Goal: Information Seeking & Learning: Learn about a topic

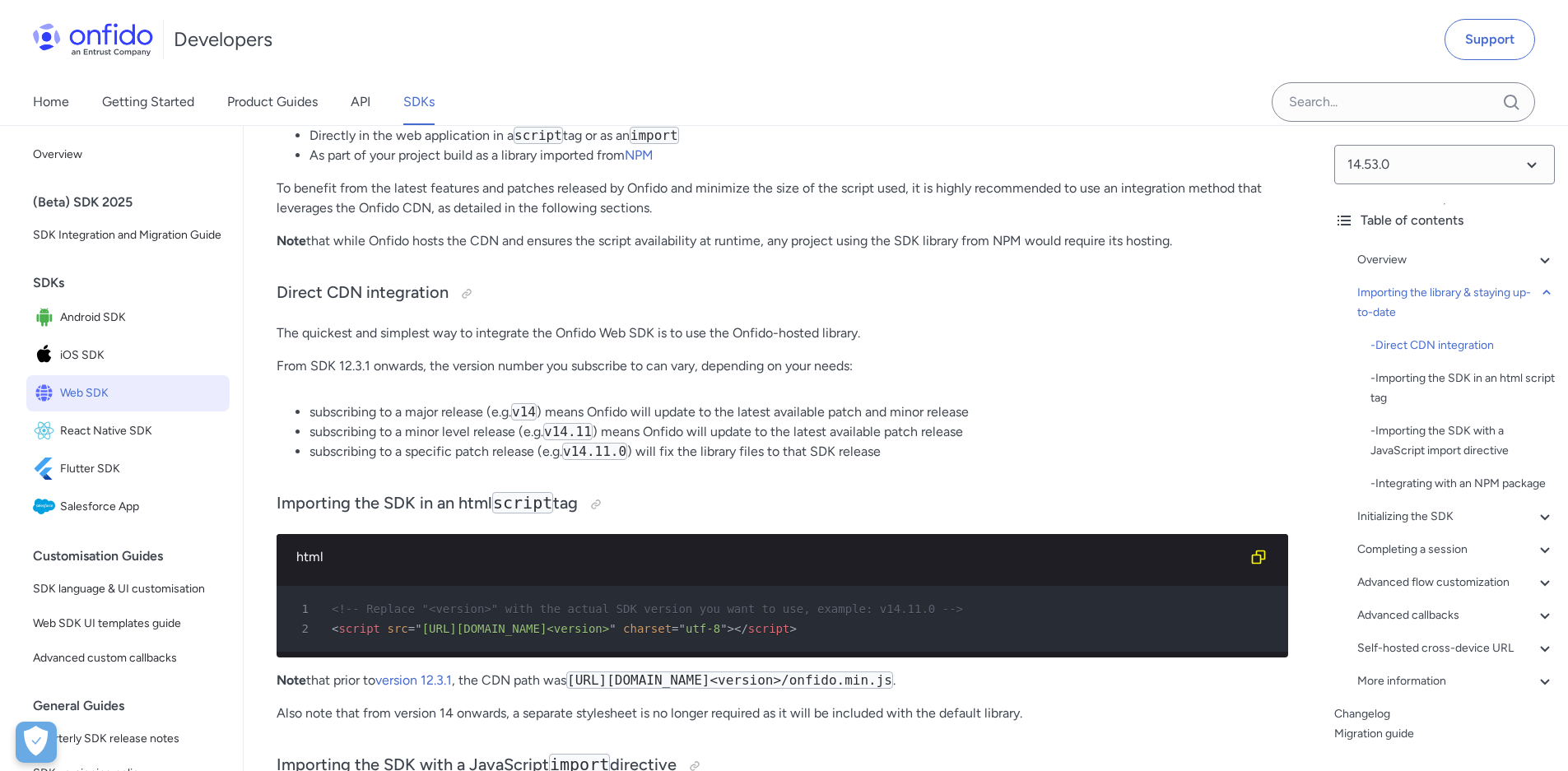
scroll to position [1319, 0]
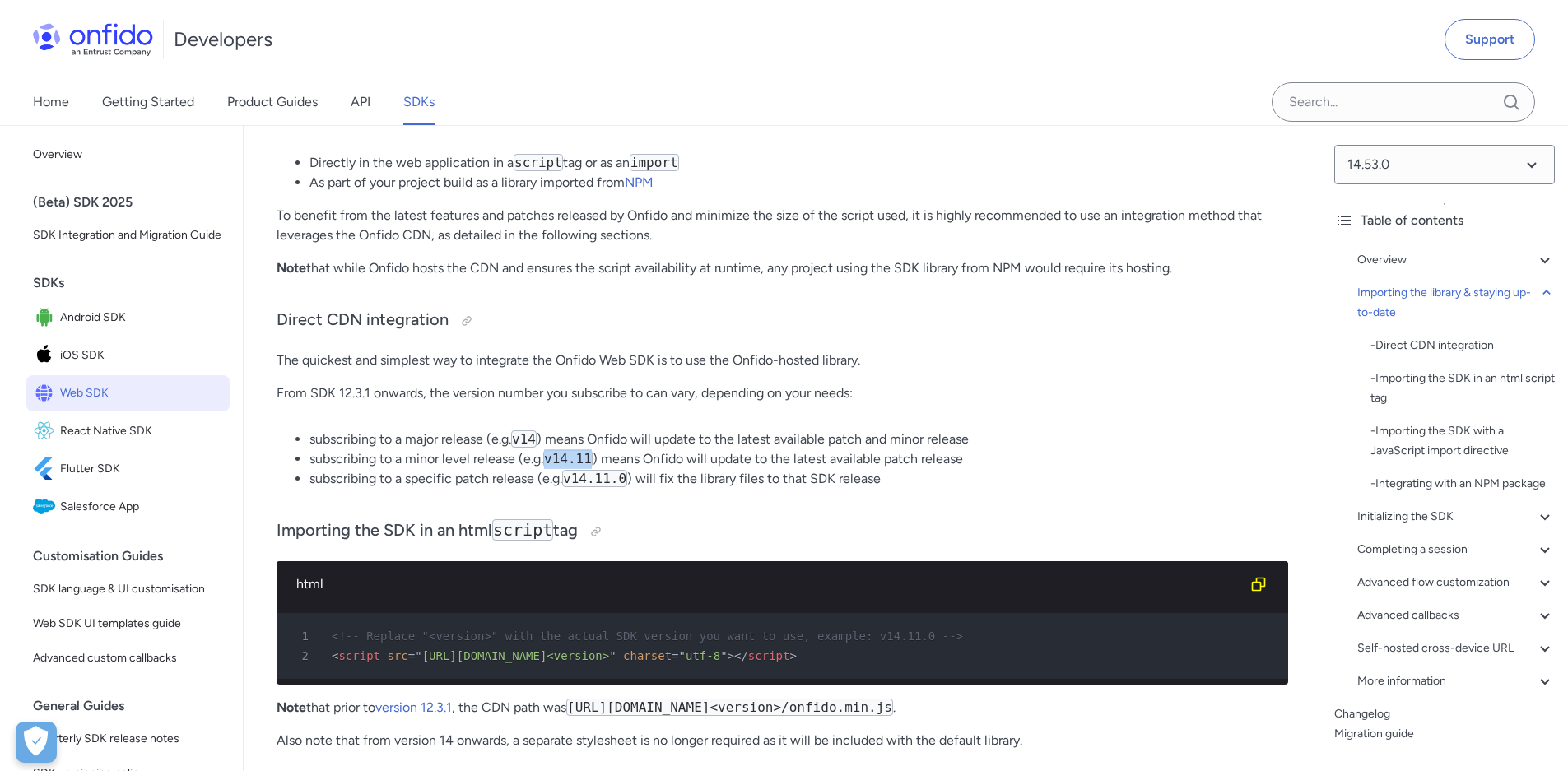
drag, startPoint x: 550, startPoint y: 458, endPoint x: 595, endPoint y: 457, distance: 45.0
click at [593, 457] on code "v14.11" at bounding box center [568, 458] width 50 height 17
click at [1451, 175] on select at bounding box center [1444, 164] width 221 height 40
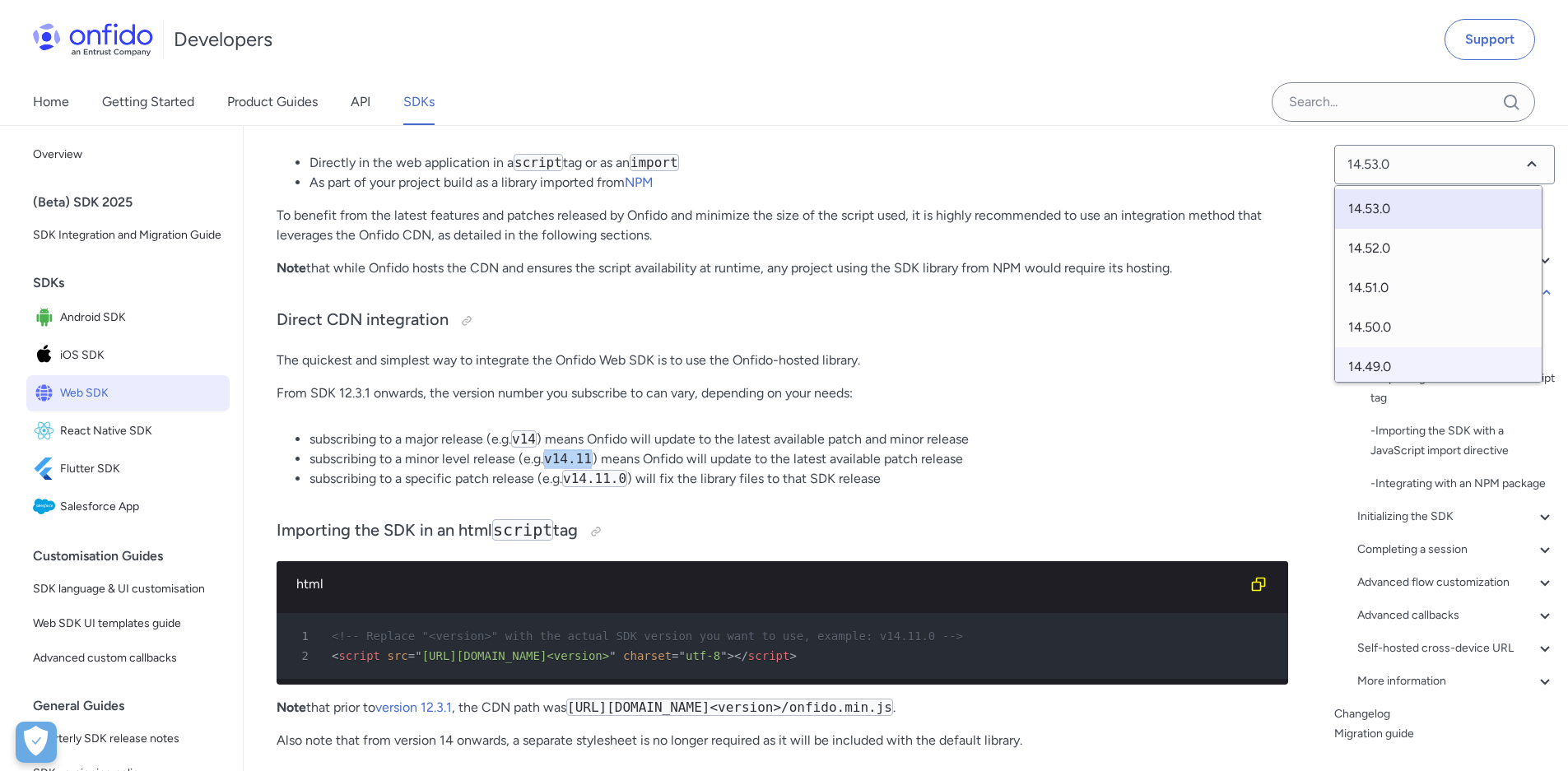
scroll to position [33, 0]
click at [1379, 324] on span "14.49.0" at bounding box center [1438, 334] width 207 height 40
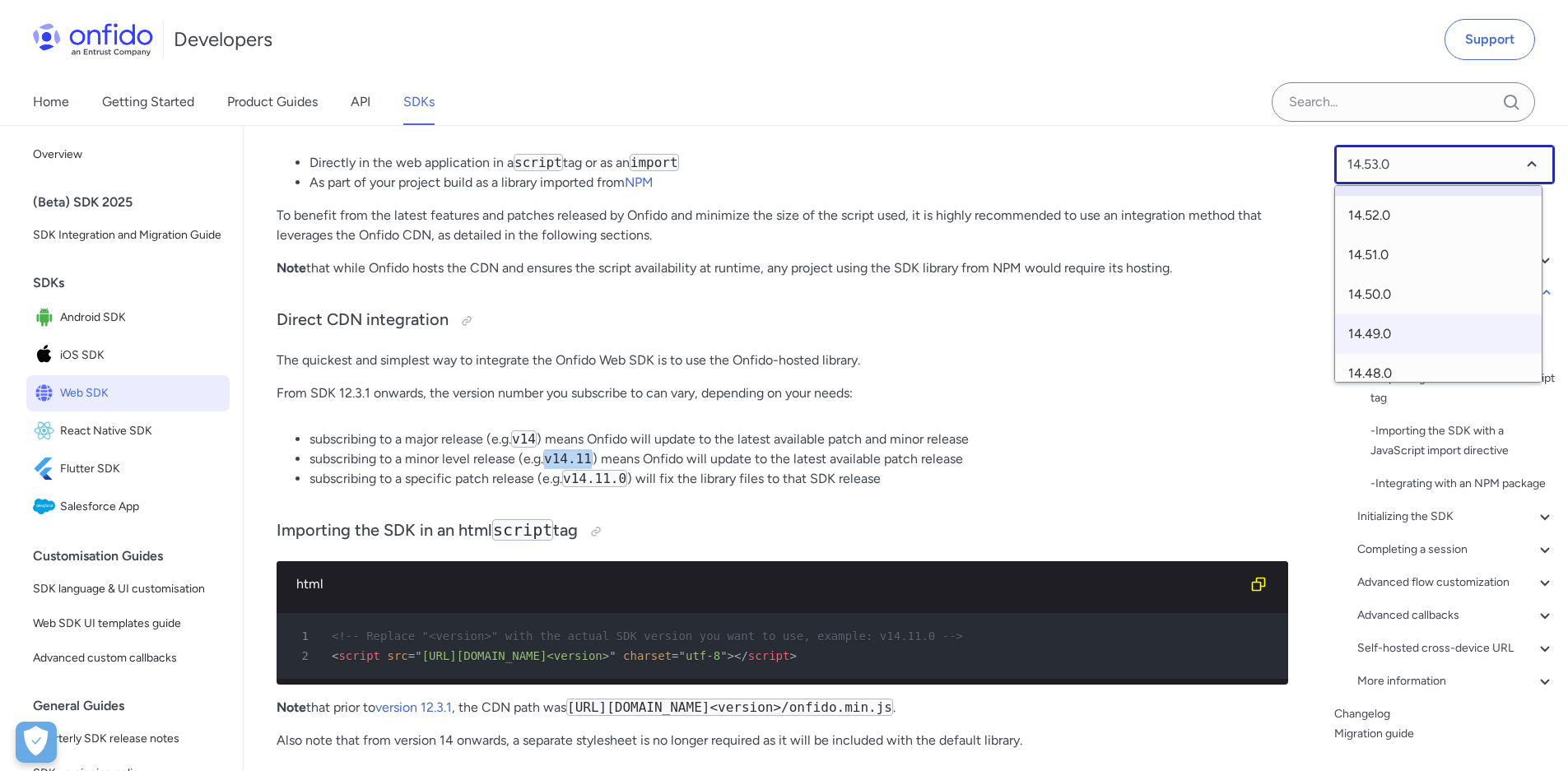
select select "14.49.0"
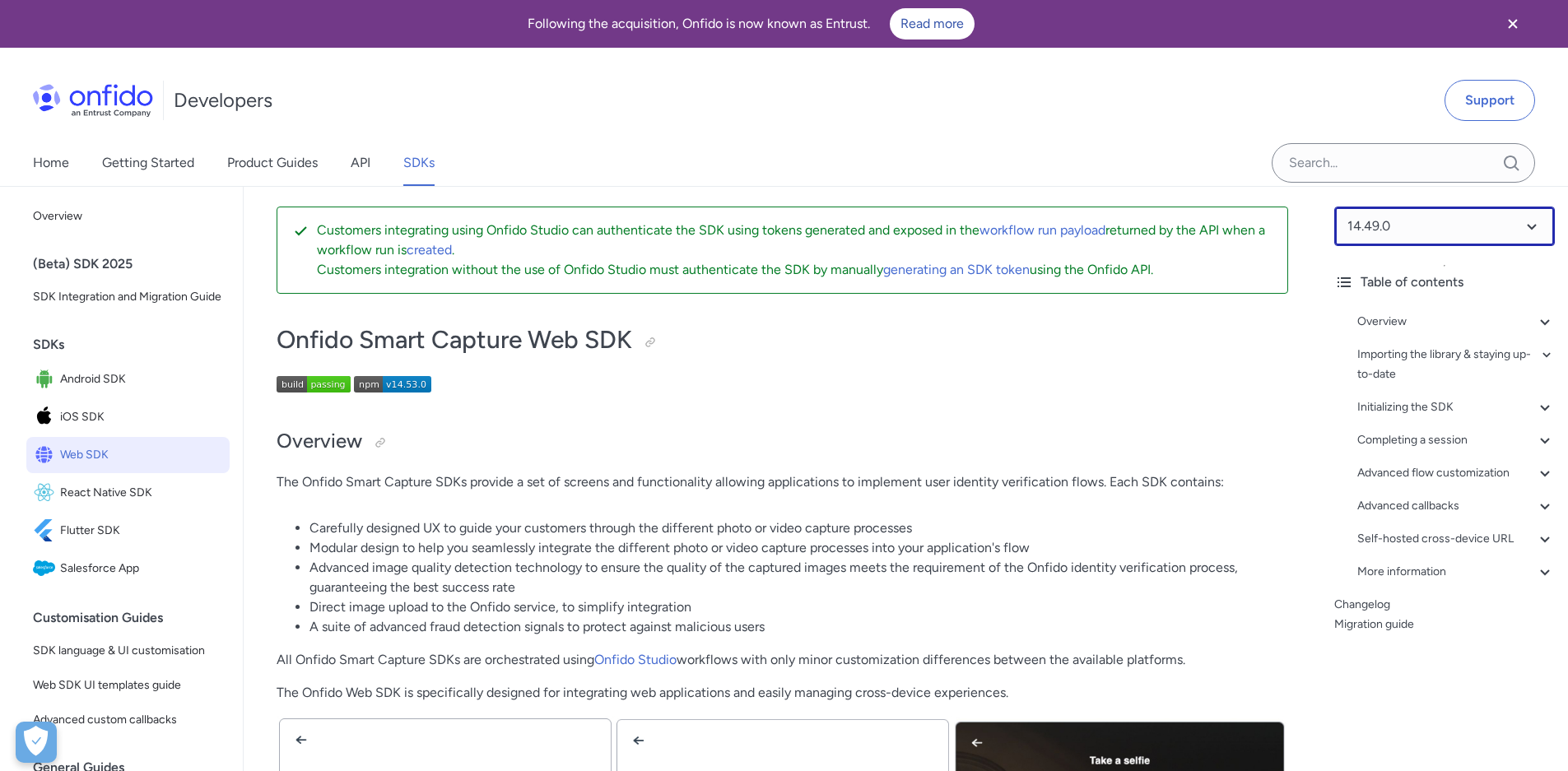
click at [1423, 227] on select at bounding box center [1444, 226] width 221 height 40
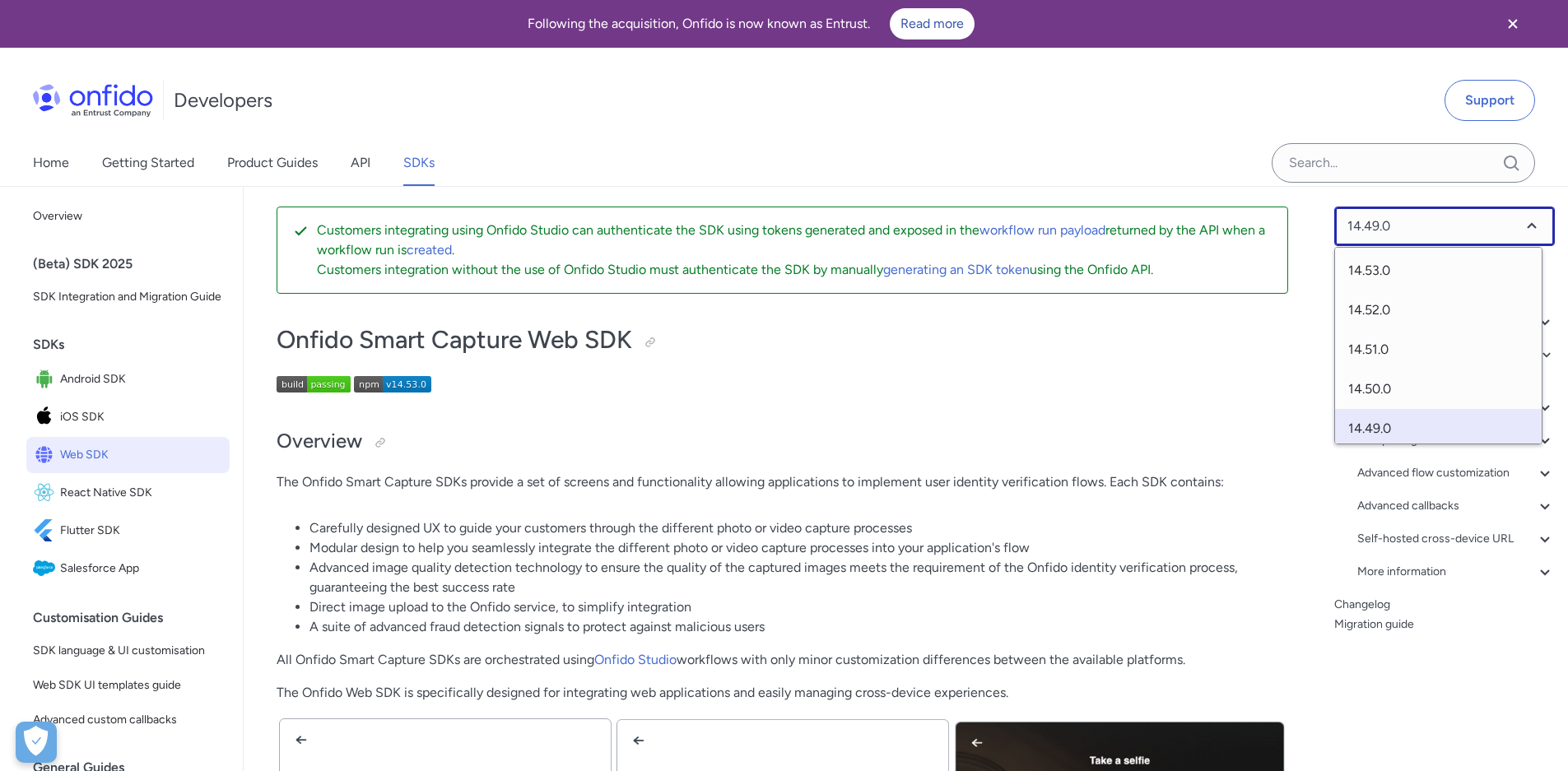
click at [1423, 227] on select at bounding box center [1444, 226] width 221 height 40
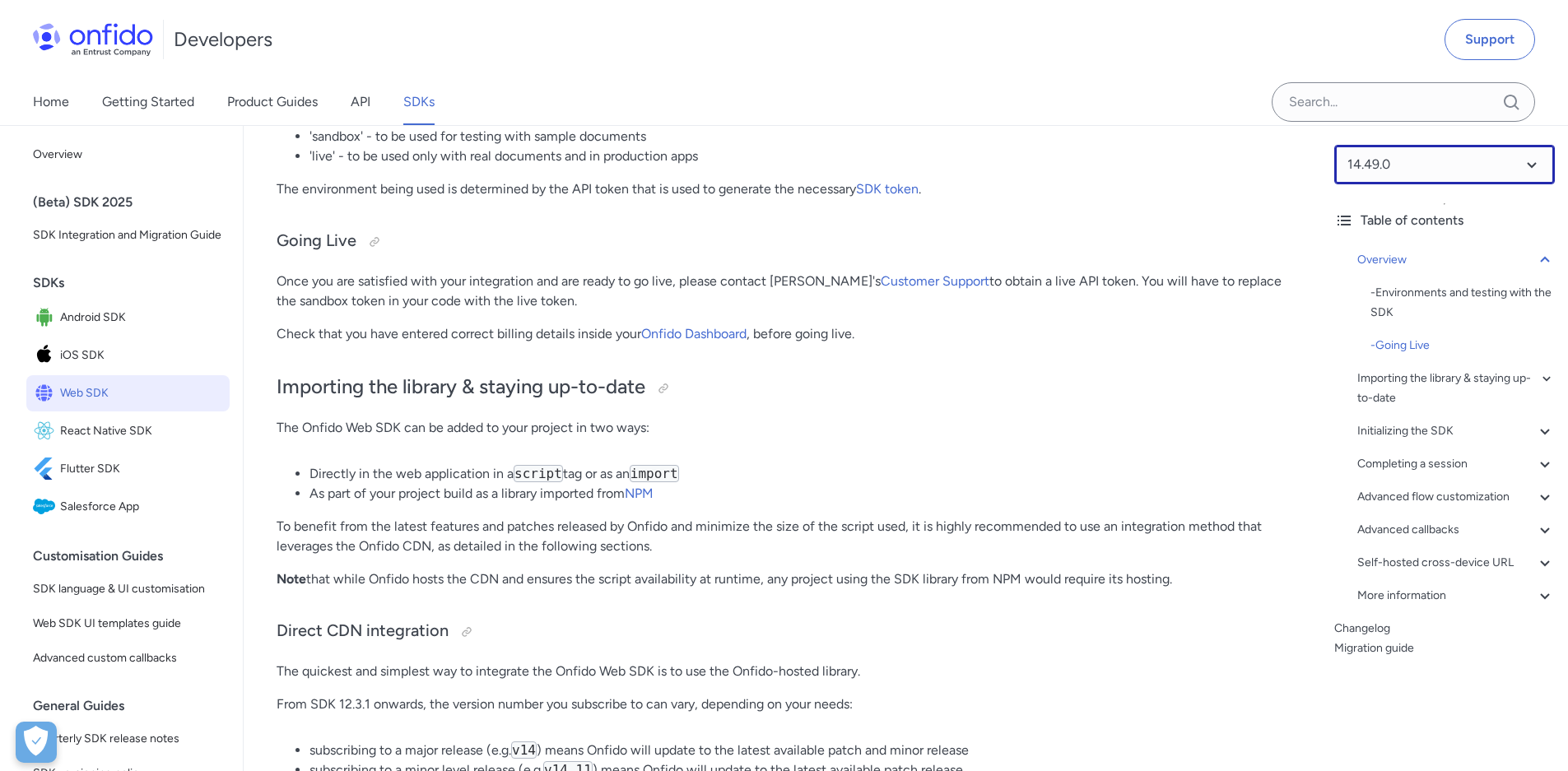
scroll to position [1260, 0]
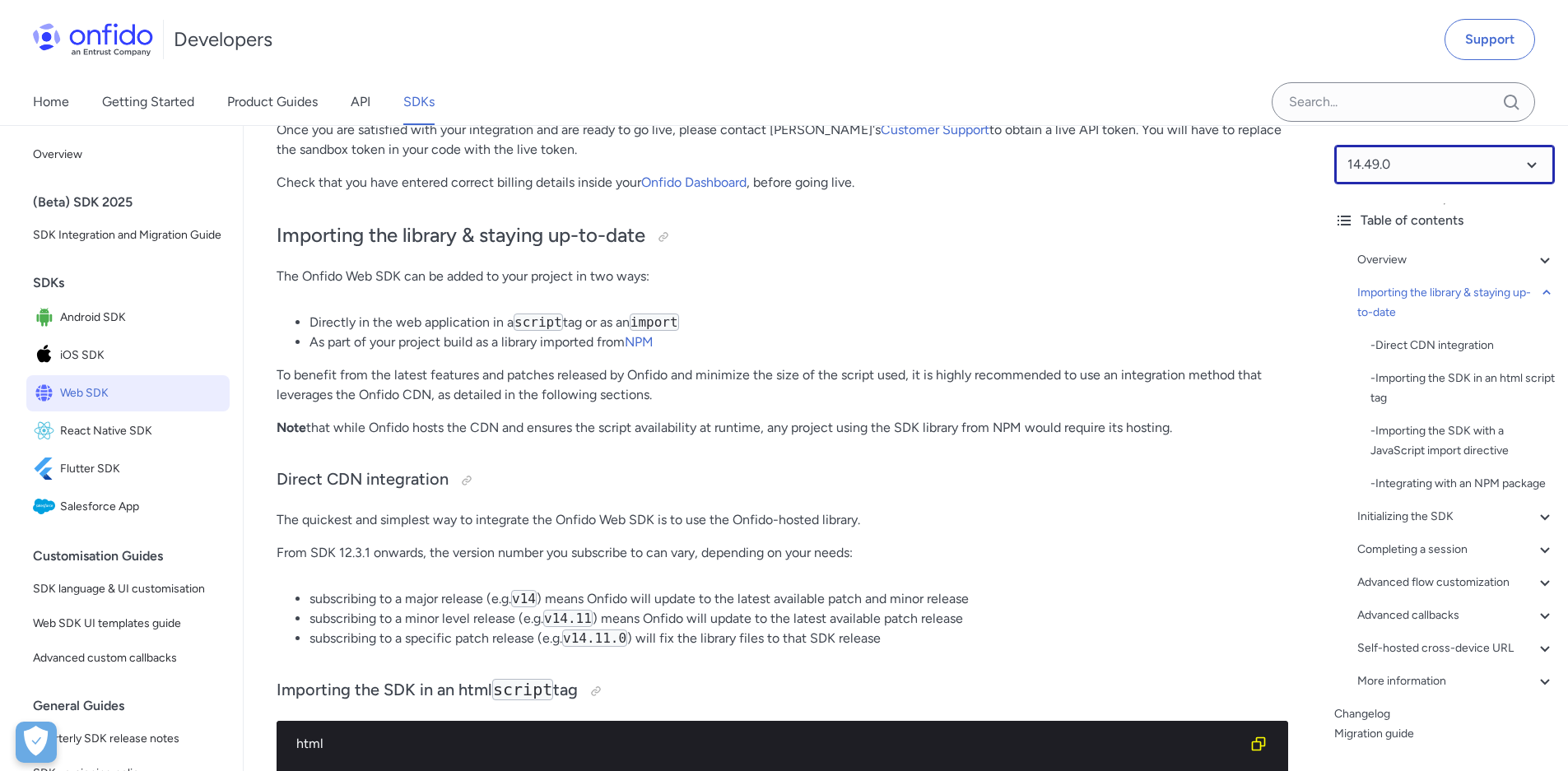
click at [1471, 171] on select at bounding box center [1444, 164] width 221 height 40
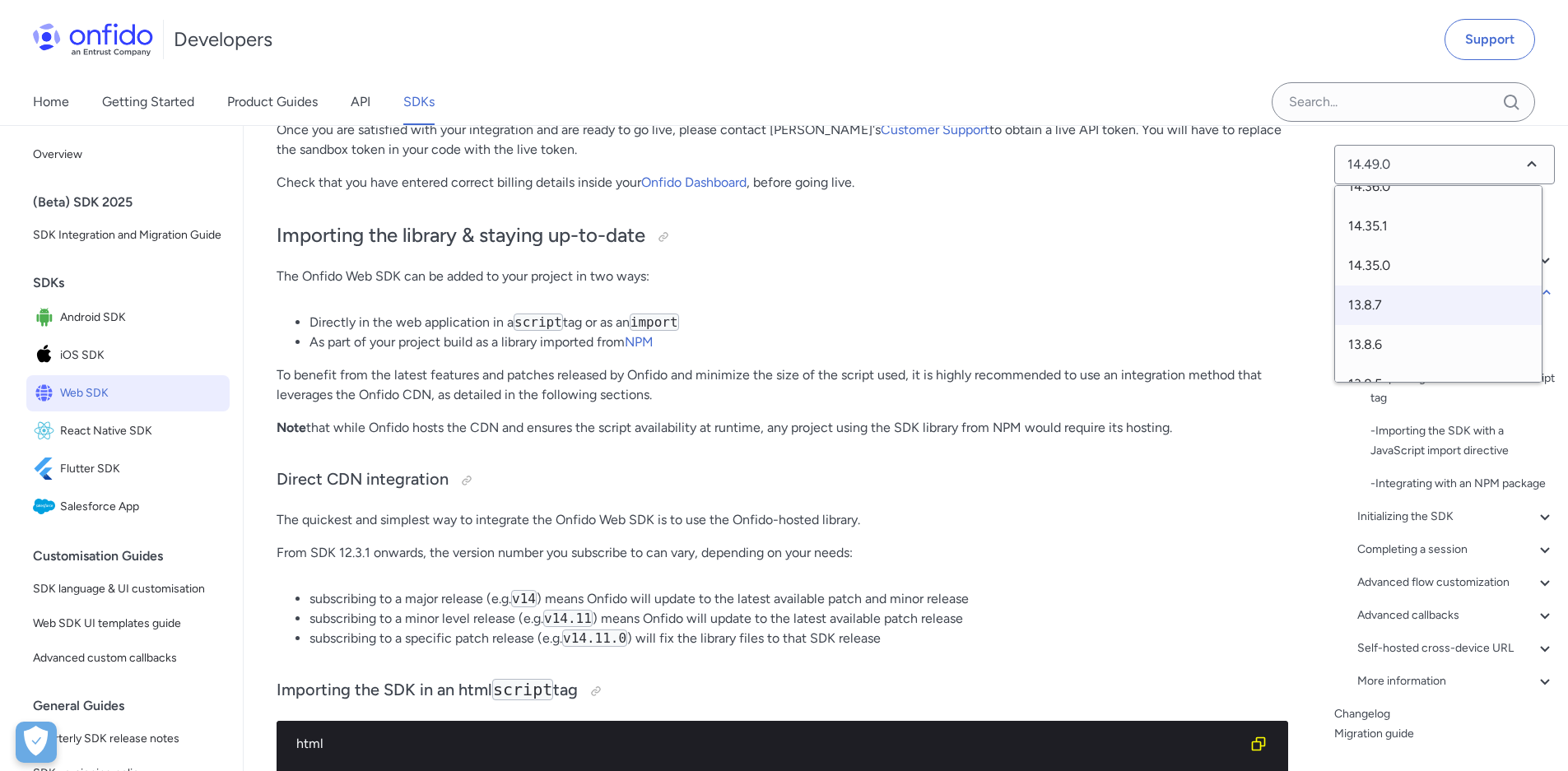
scroll to position [966, 0]
click at [1449, 280] on span "14.35.0" at bounding box center [1438, 270] width 207 height 40
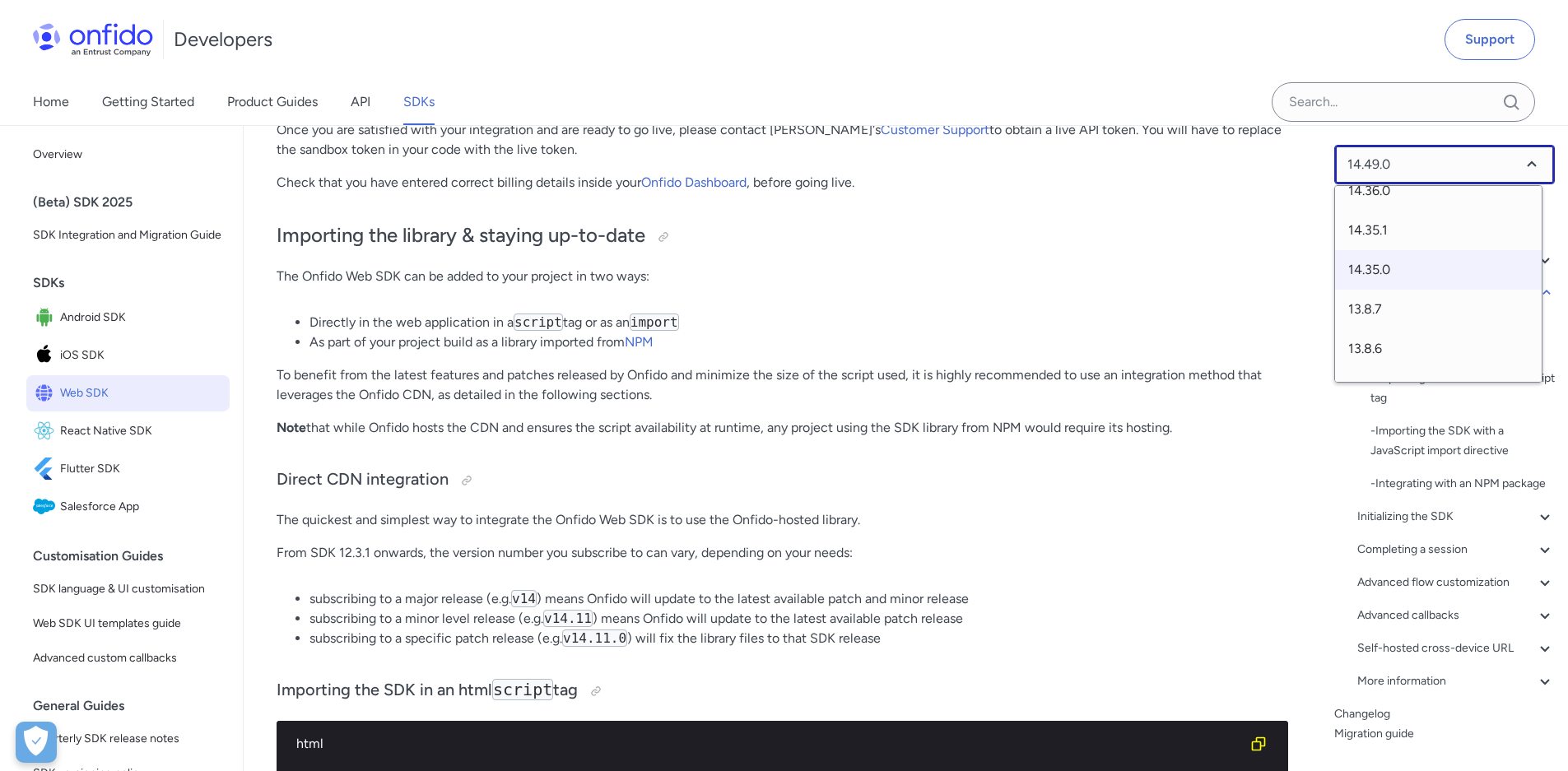
select select "14.35.0"
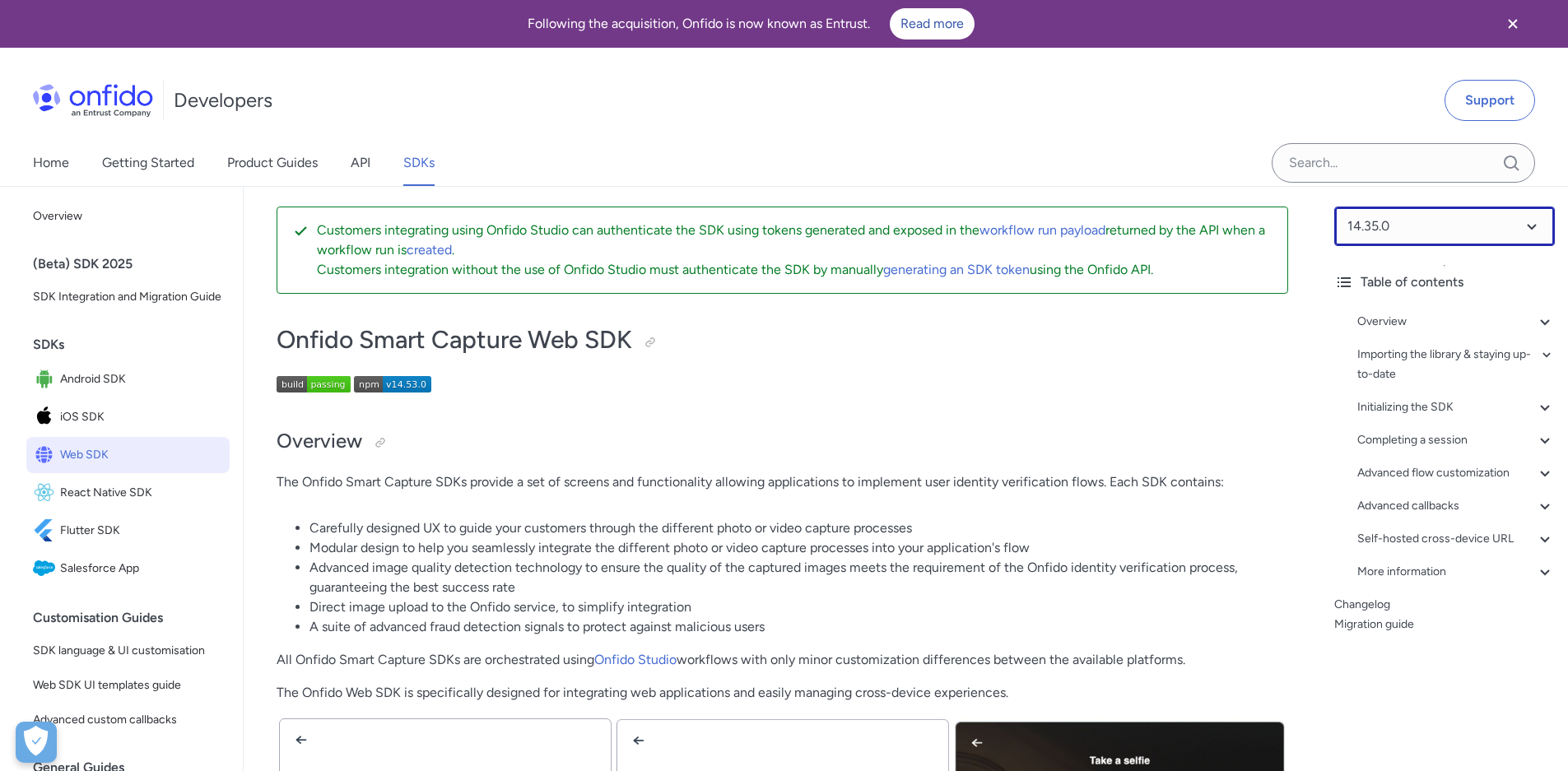
click at [1412, 214] on select at bounding box center [1444, 226] width 221 height 40
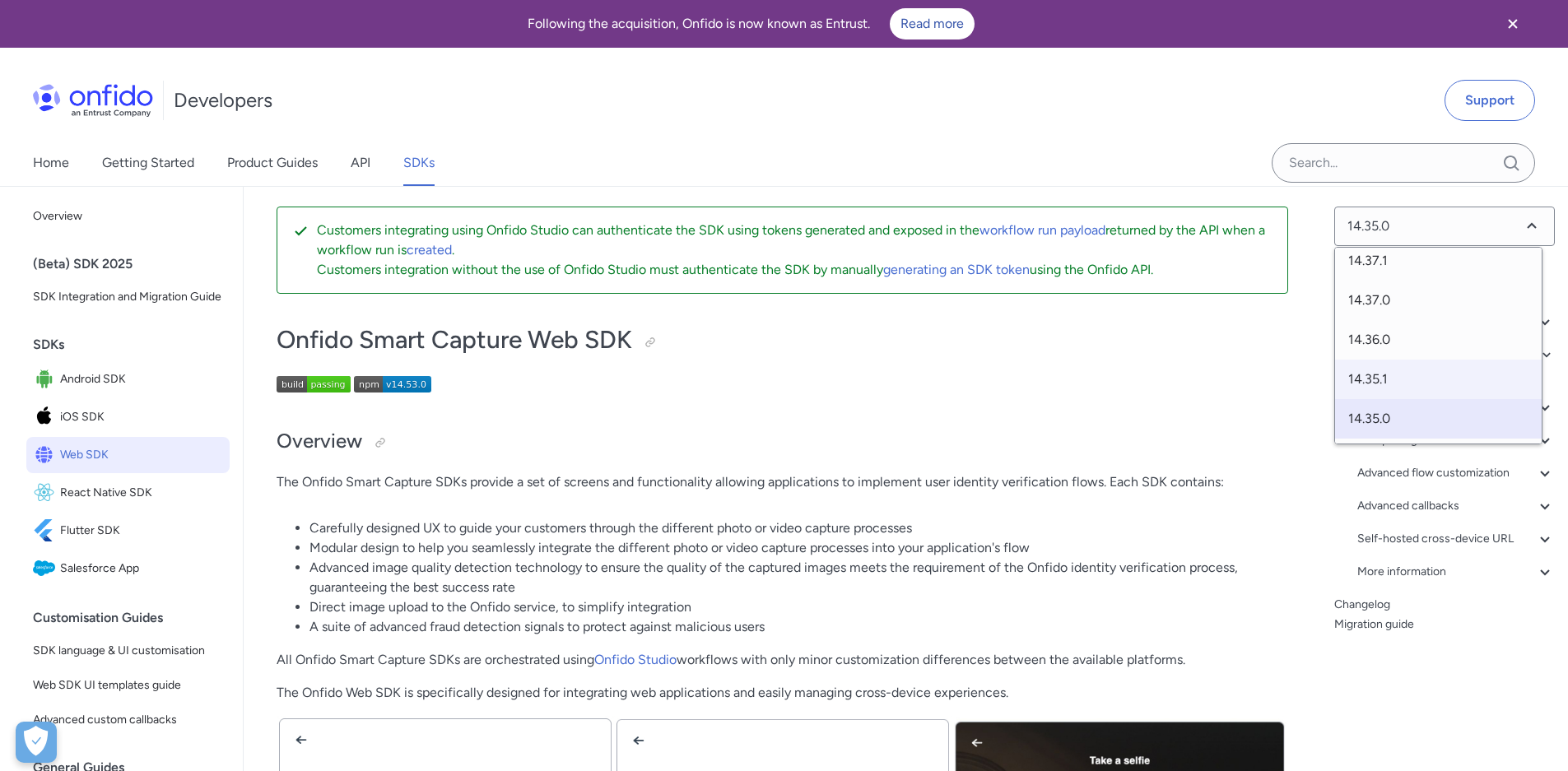
scroll to position [867, 0]
click at [1406, 387] on span "14.35.1" at bounding box center [1438, 391] width 207 height 40
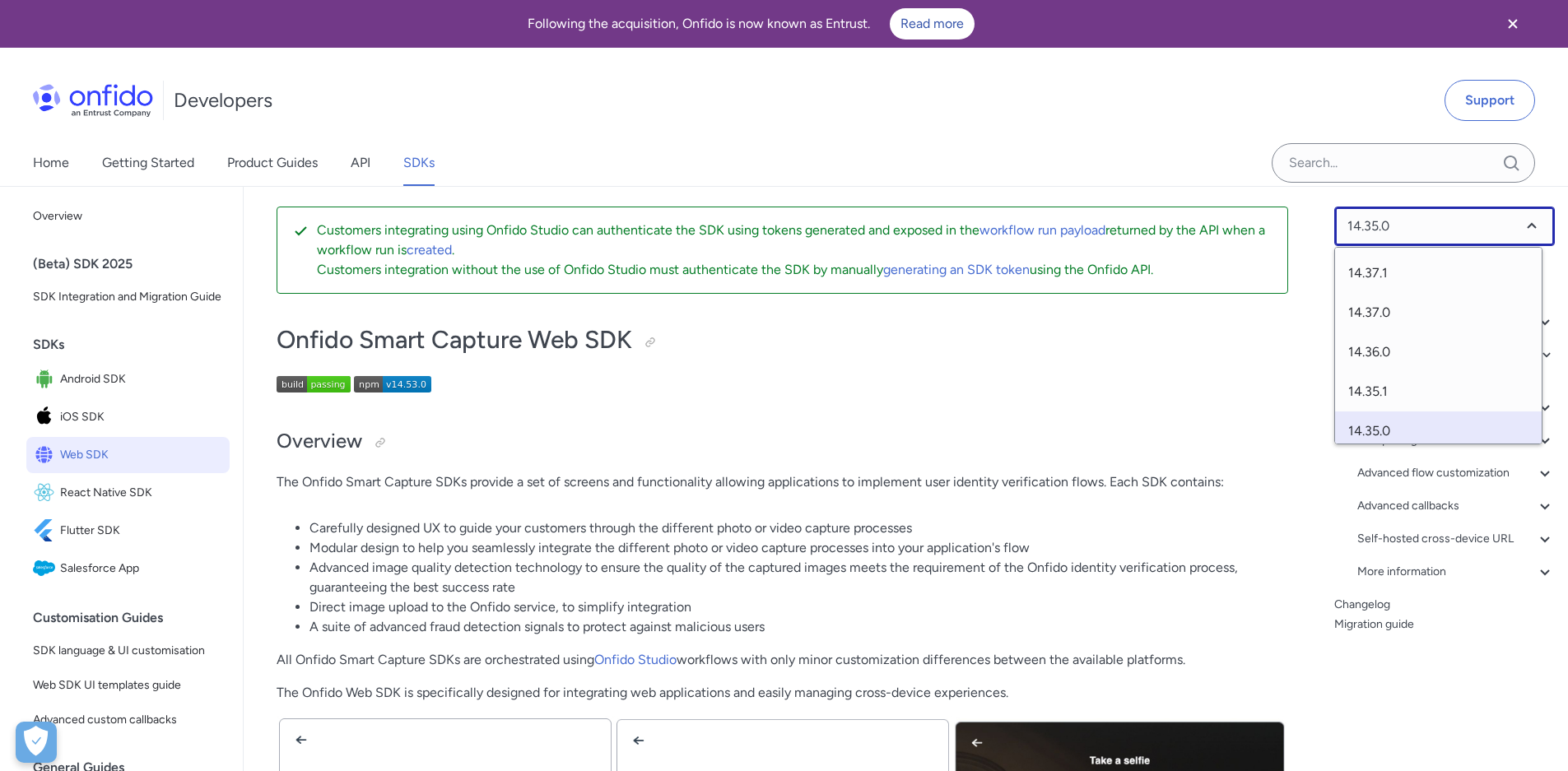
select select "14.35.1"
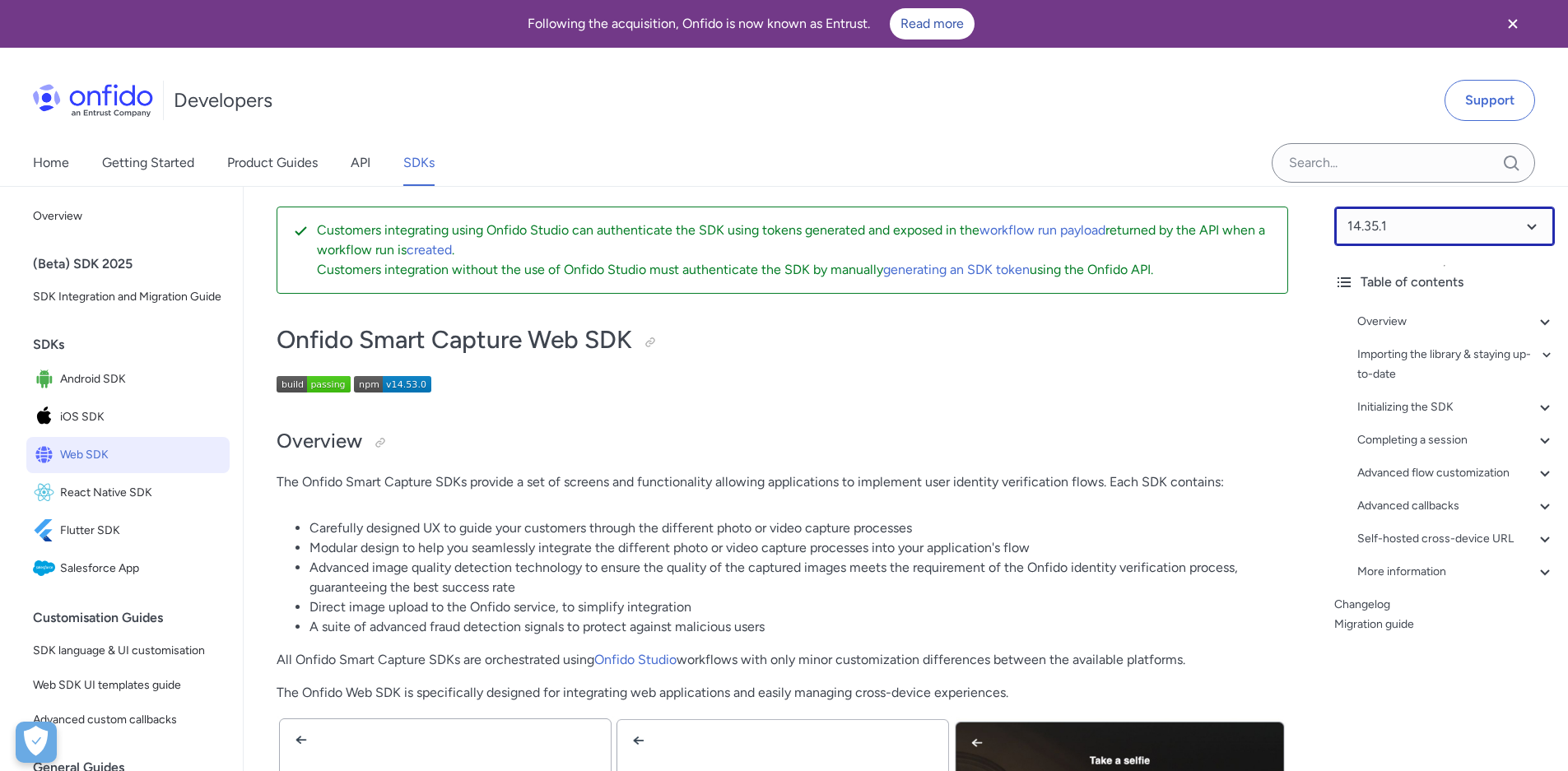
click at [1401, 231] on select at bounding box center [1444, 226] width 221 height 40
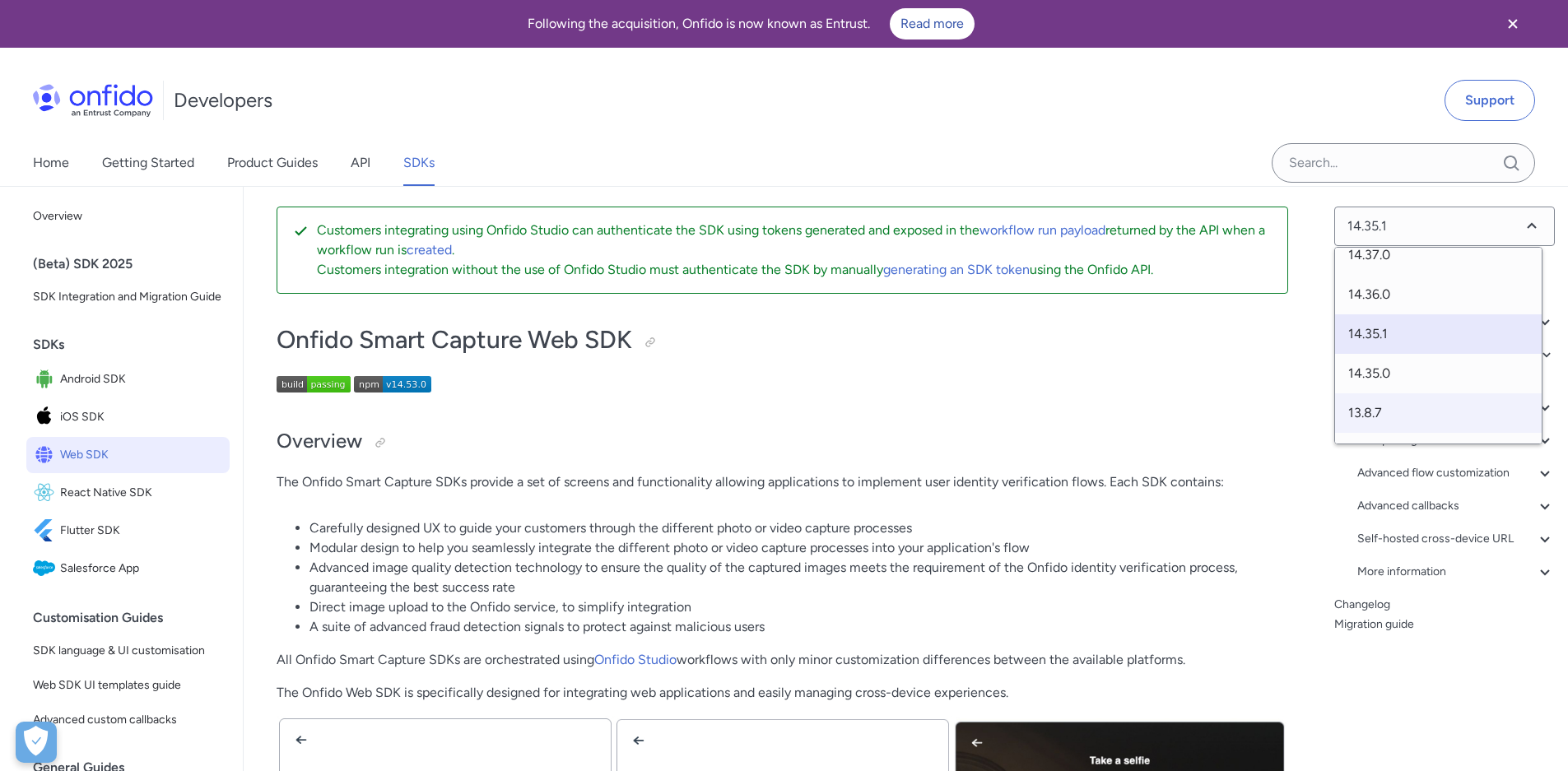
scroll to position [935, 0]
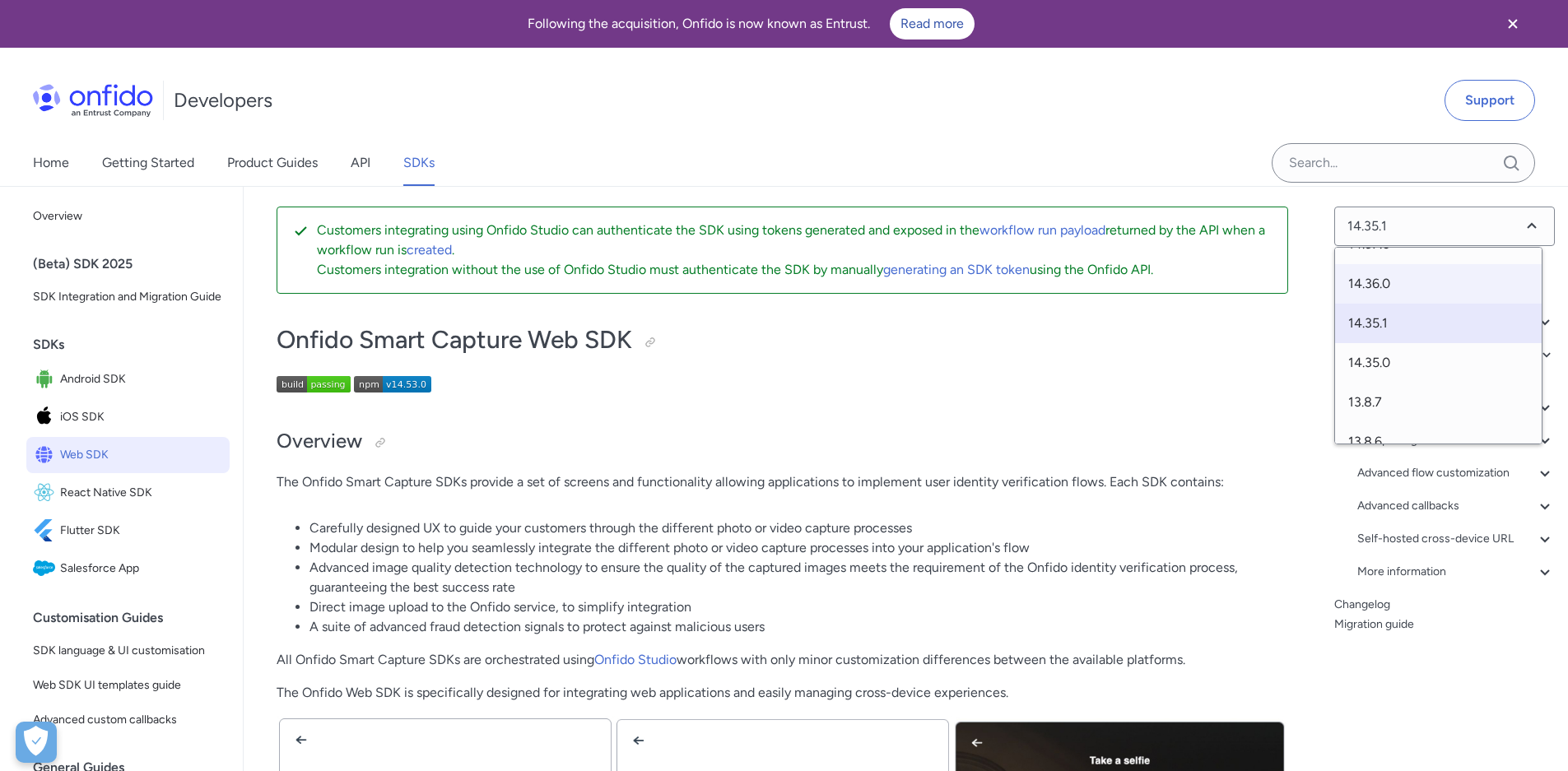
click at [1425, 290] on span "14.36.0" at bounding box center [1438, 284] width 207 height 40
select select "14.36.0"
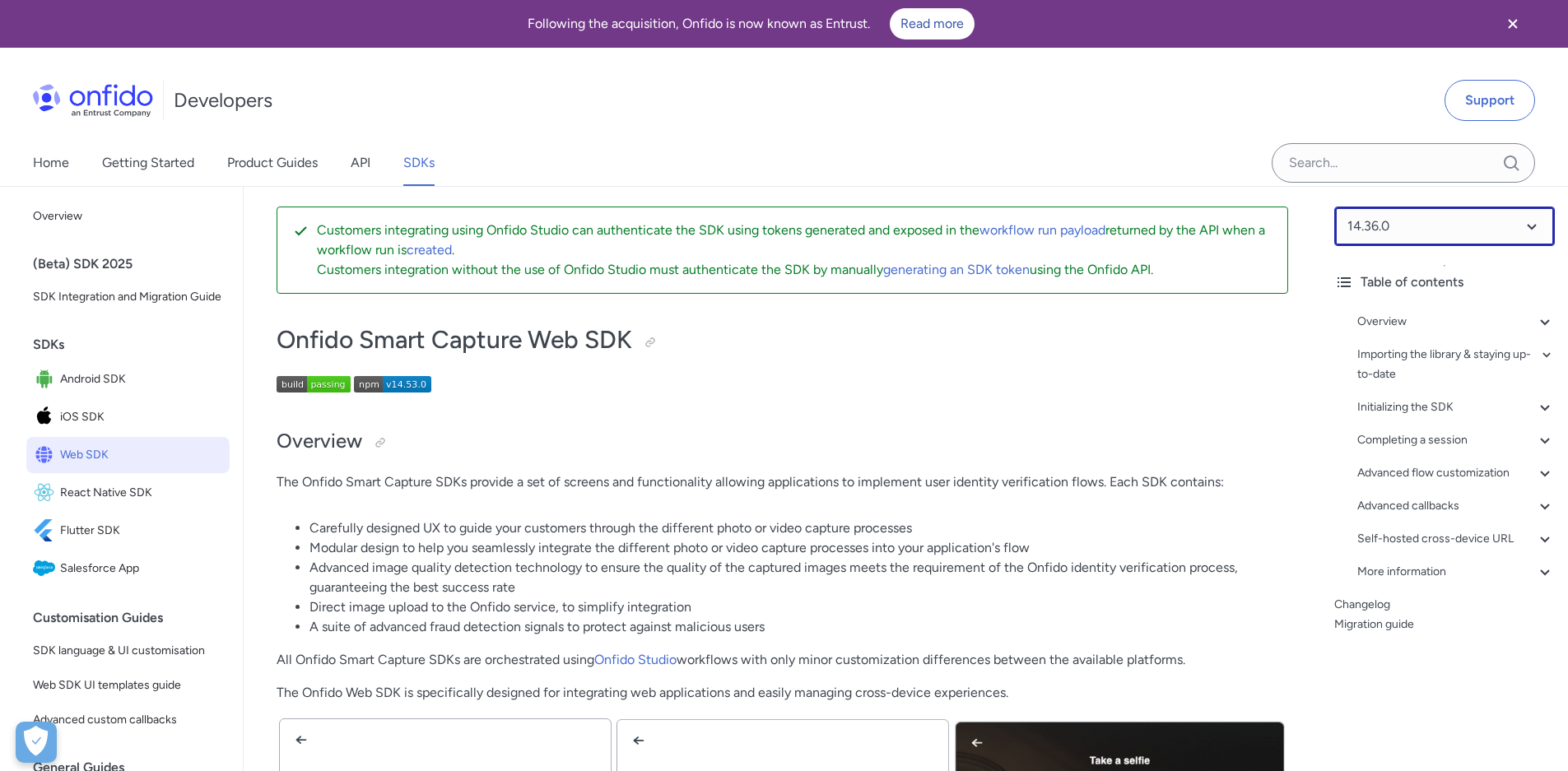
click at [1475, 231] on select at bounding box center [1444, 226] width 221 height 40
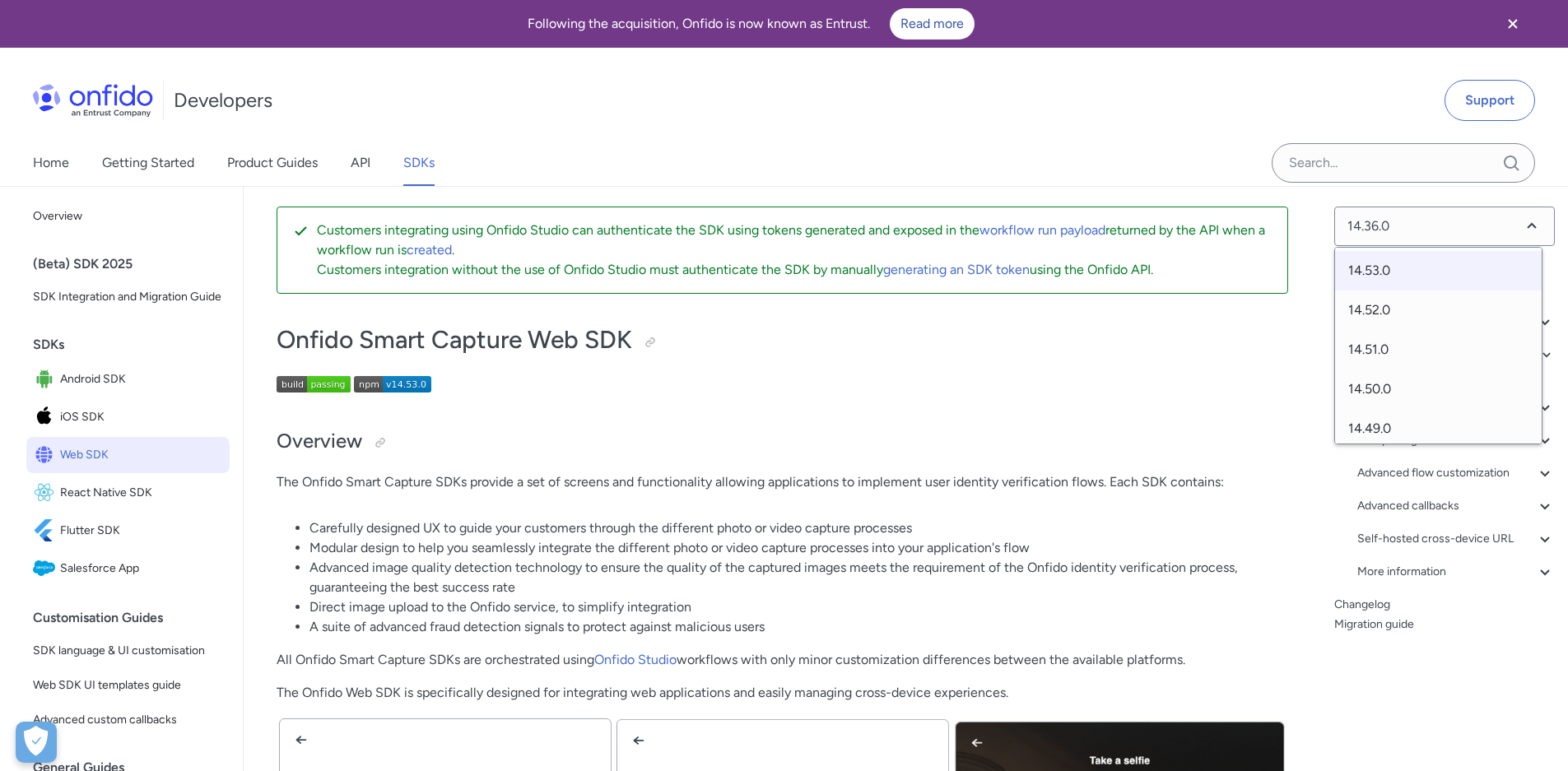
click at [1438, 266] on span "14.53.0" at bounding box center [1438, 271] width 207 height 40
select select "14.53.0"
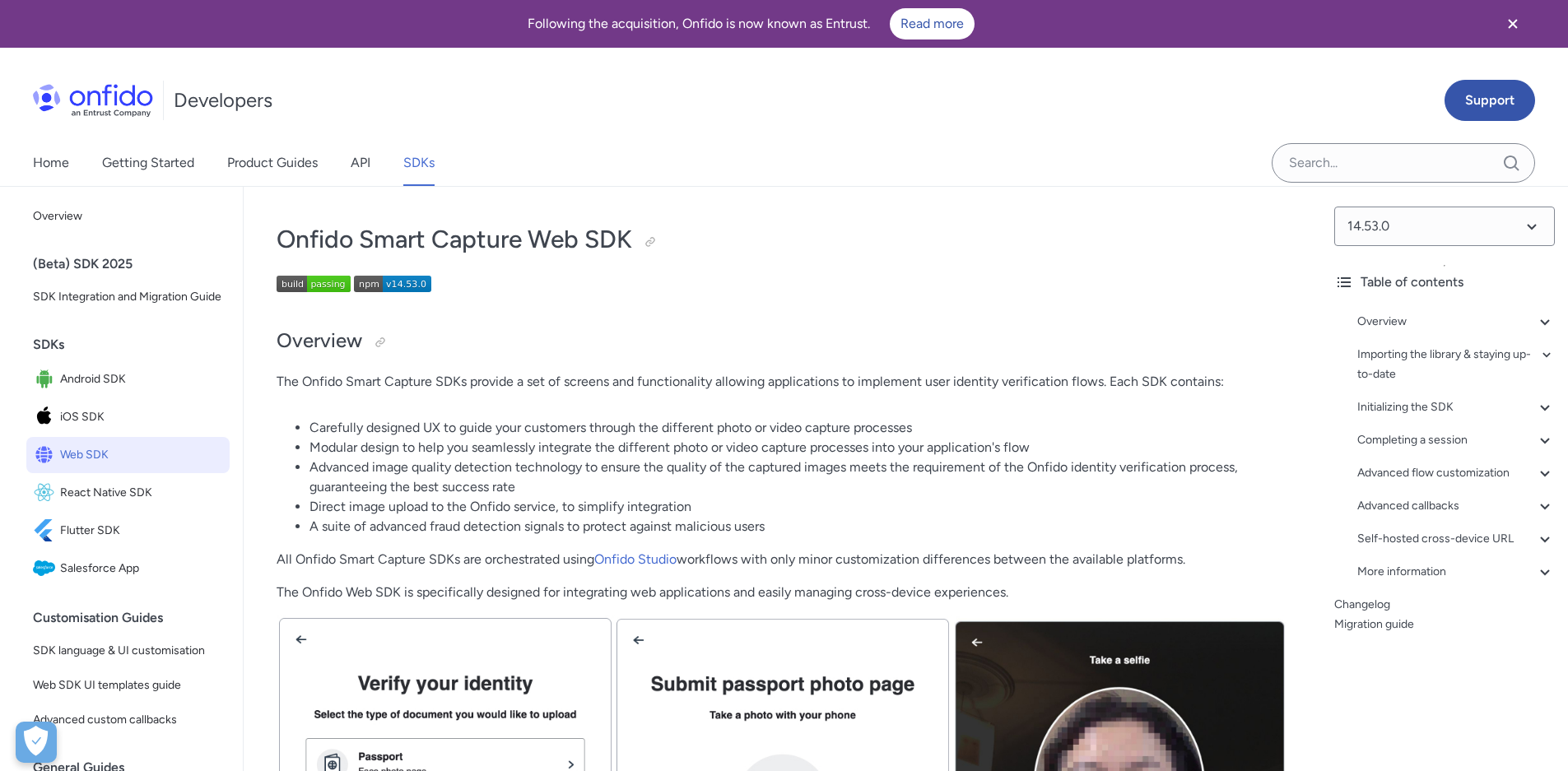
click at [1512, 27] on icon "Close banner" at bounding box center [1512, 24] width 20 height 20
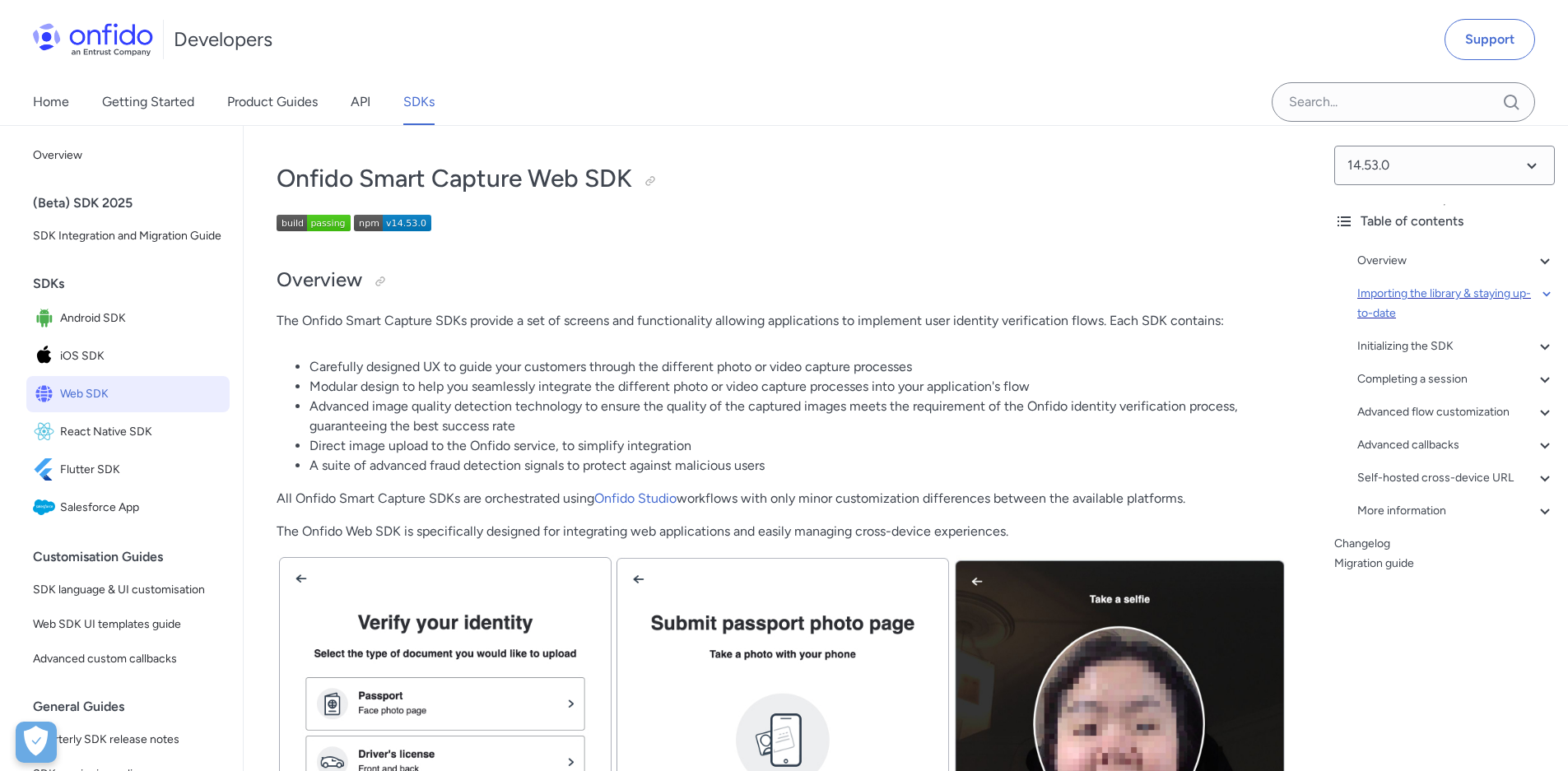
click at [1457, 301] on div "Importing the library & staying up-to-date" at bounding box center [1455, 303] width 198 height 40
click at [1409, 170] on select at bounding box center [1444, 165] width 221 height 40
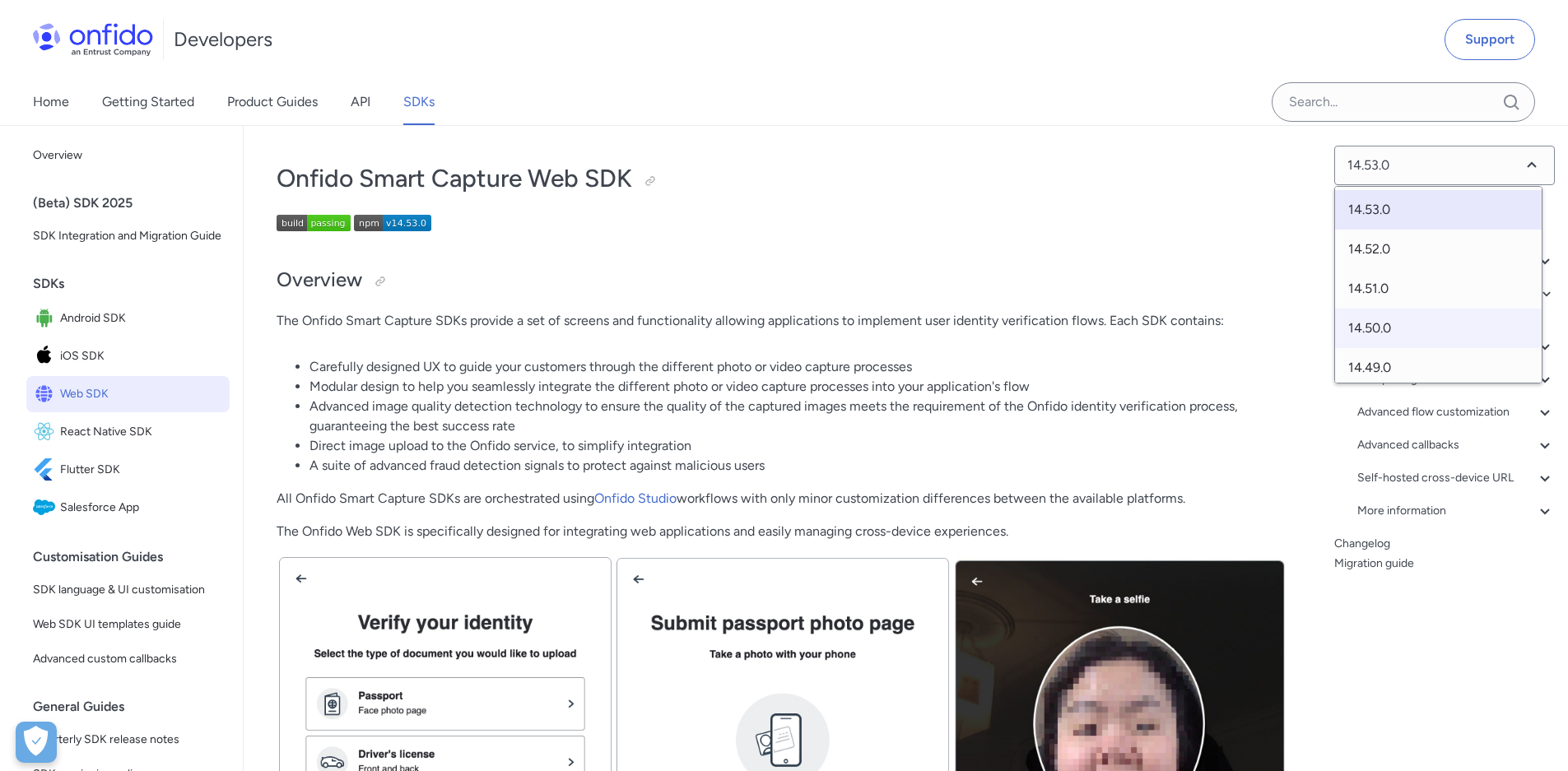
click at [1415, 320] on span "14.50.0" at bounding box center [1438, 328] width 207 height 40
select select "14.50.0"
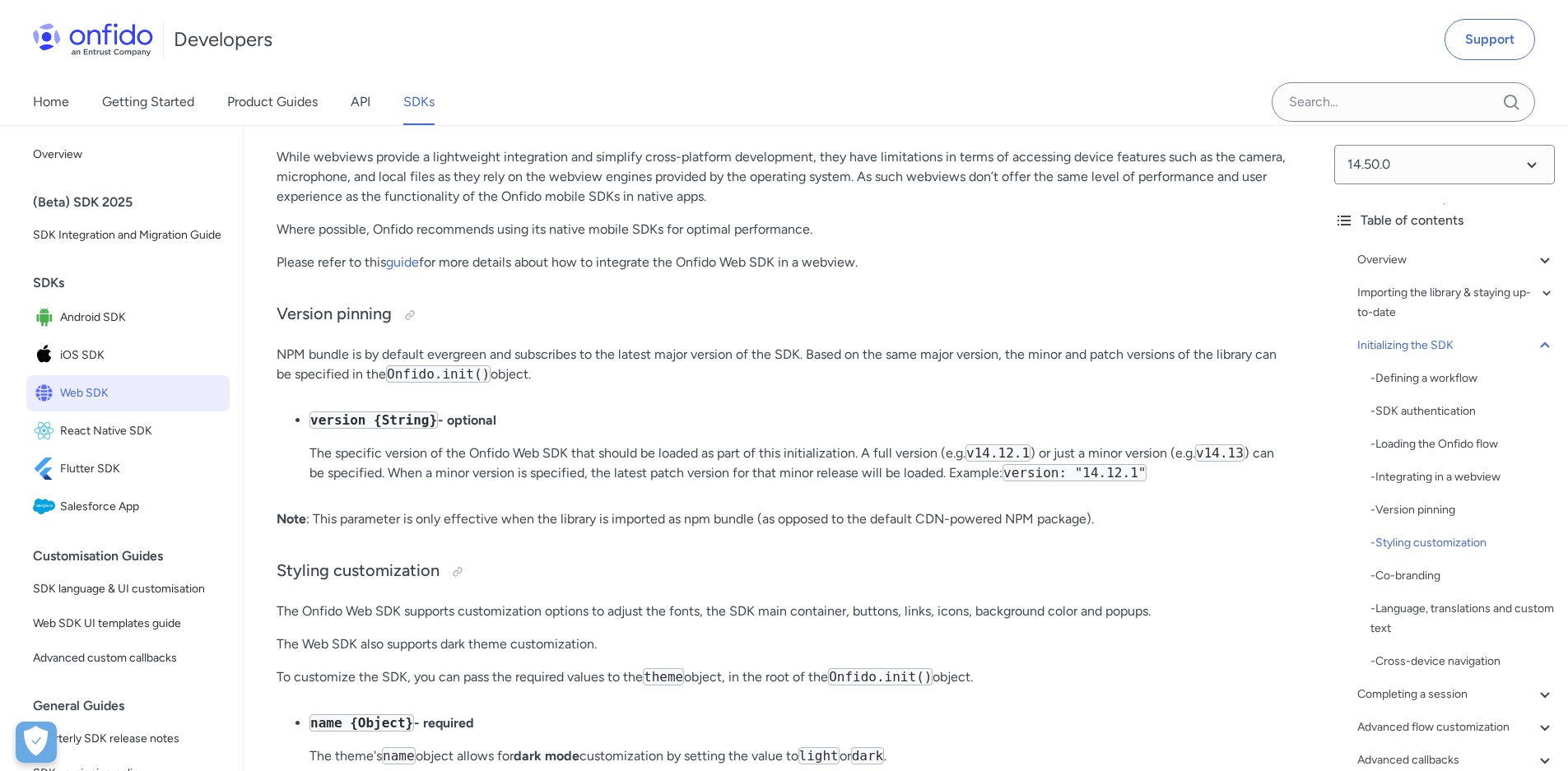
scroll to position [4775, 0]
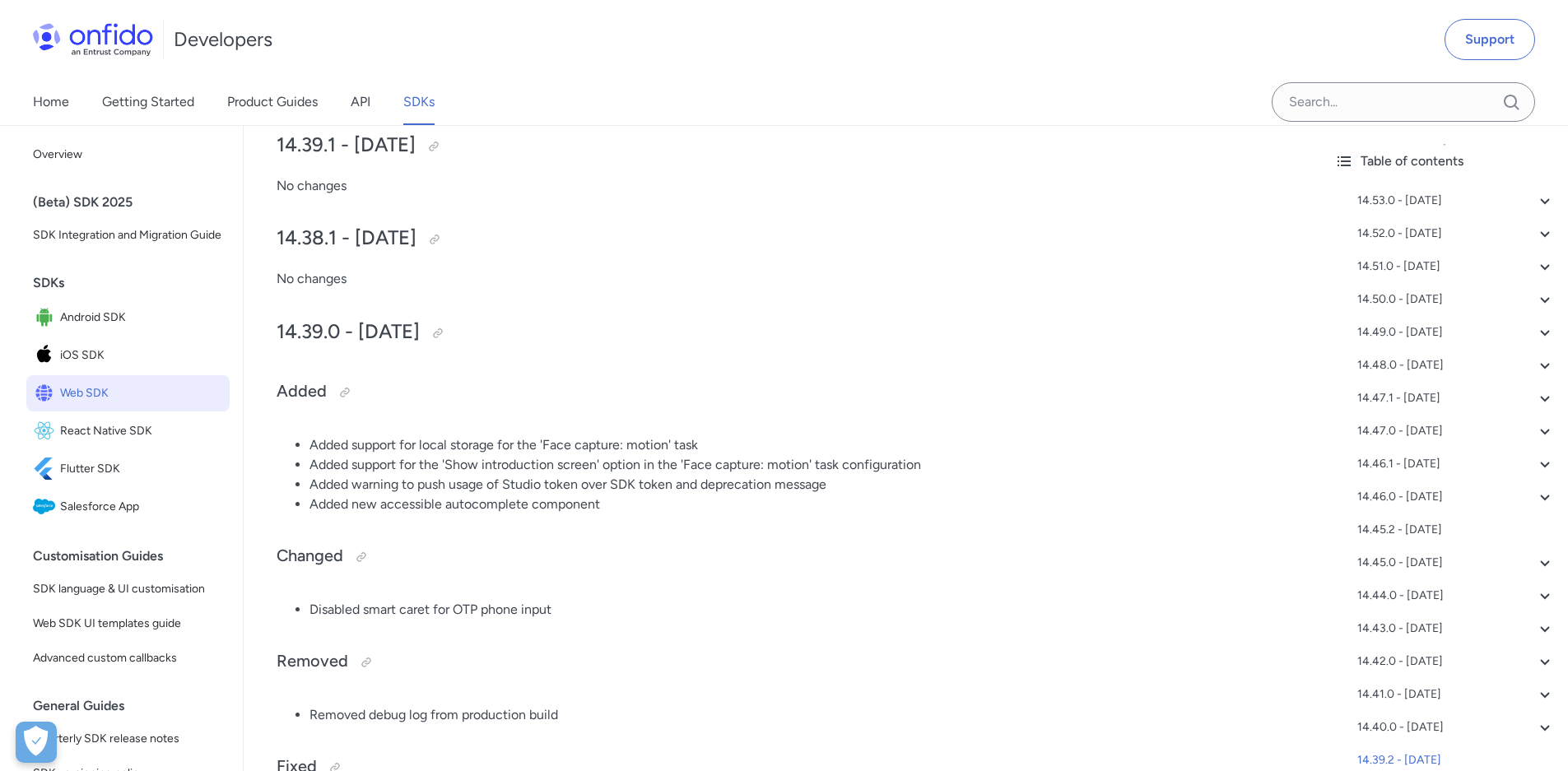
scroll to position [5238, 0]
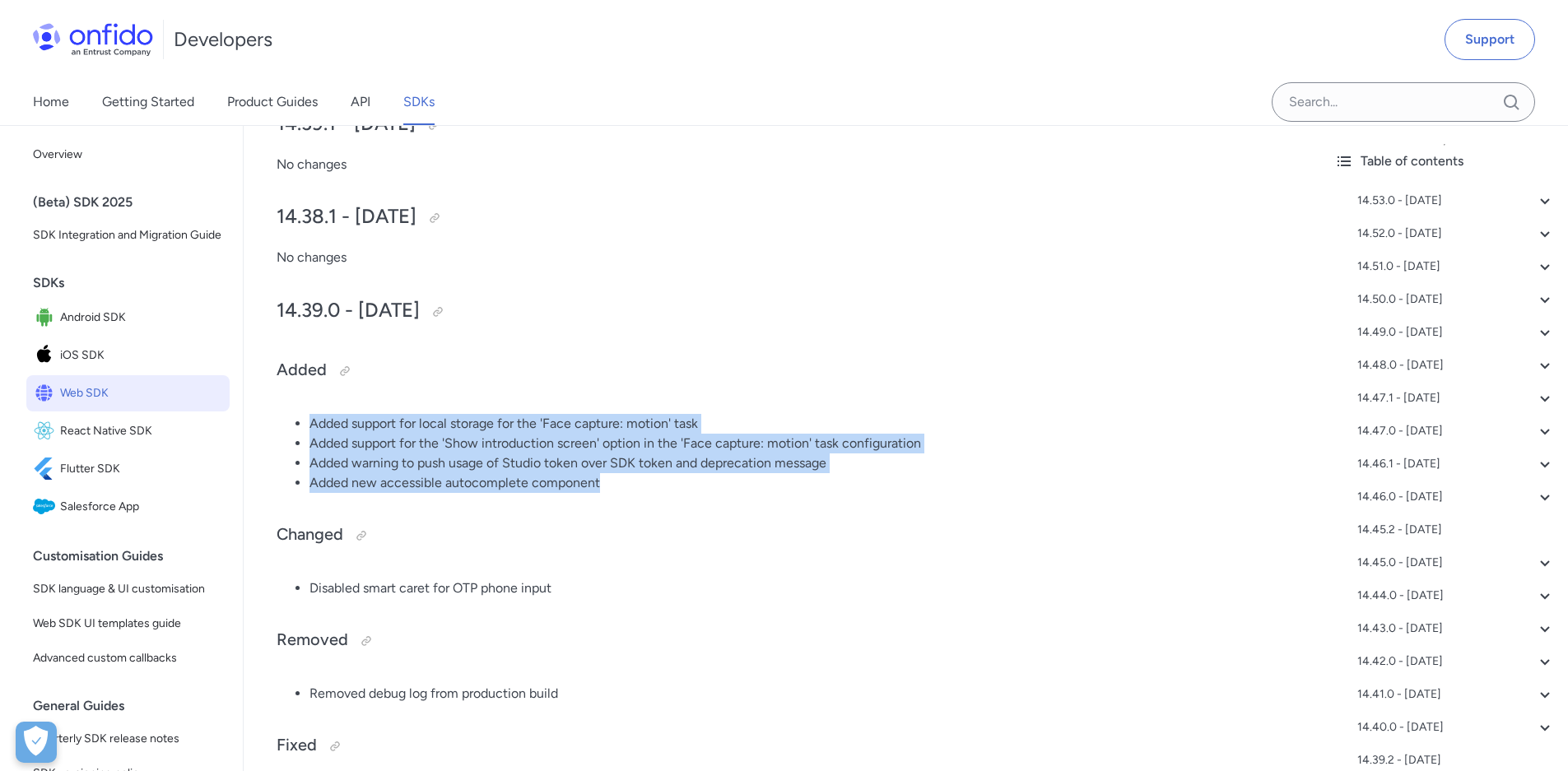
drag, startPoint x: 611, startPoint y: 482, endPoint x: 274, endPoint y: 421, distance: 342.5
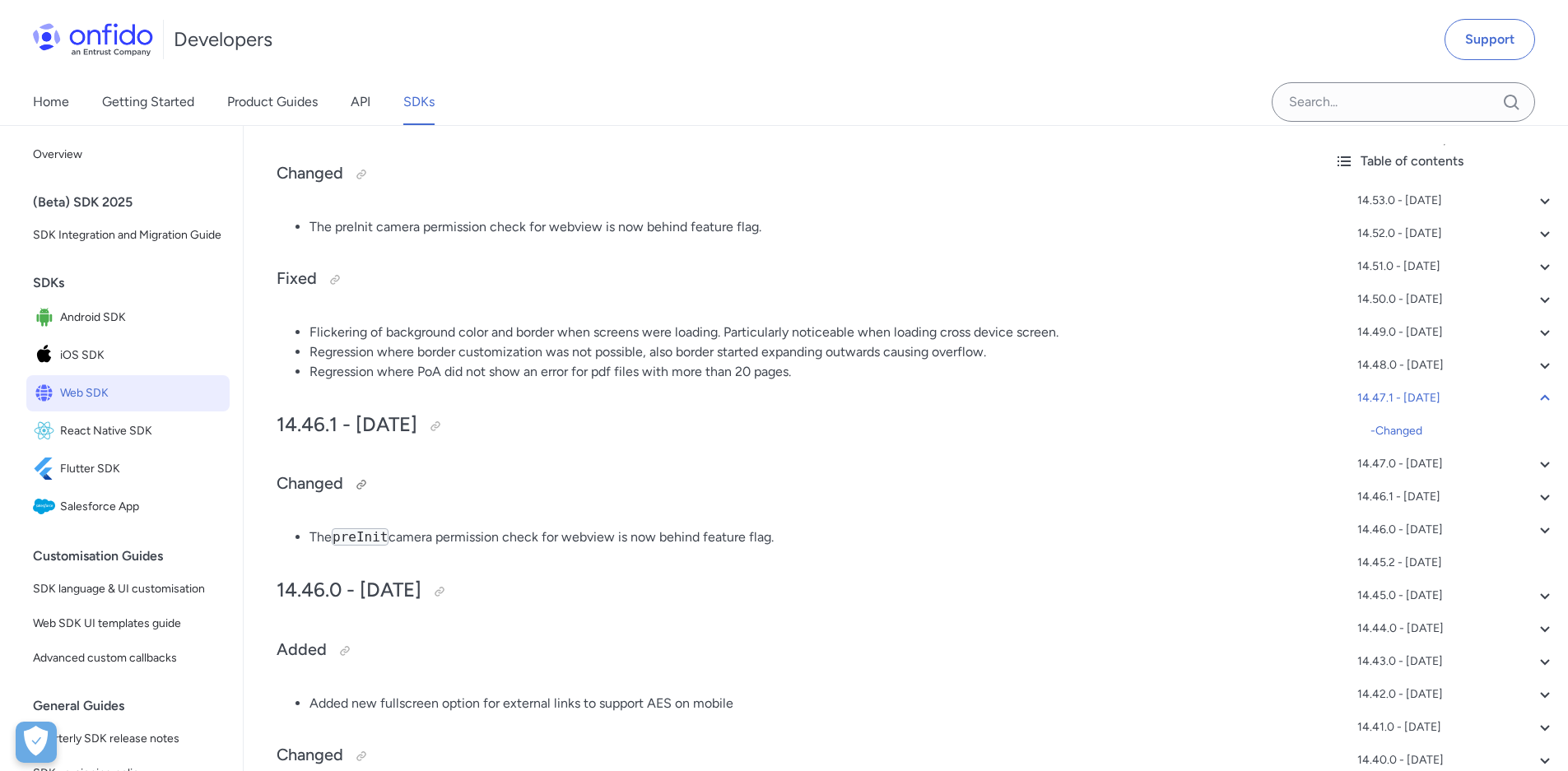
scroll to position [2356, 0]
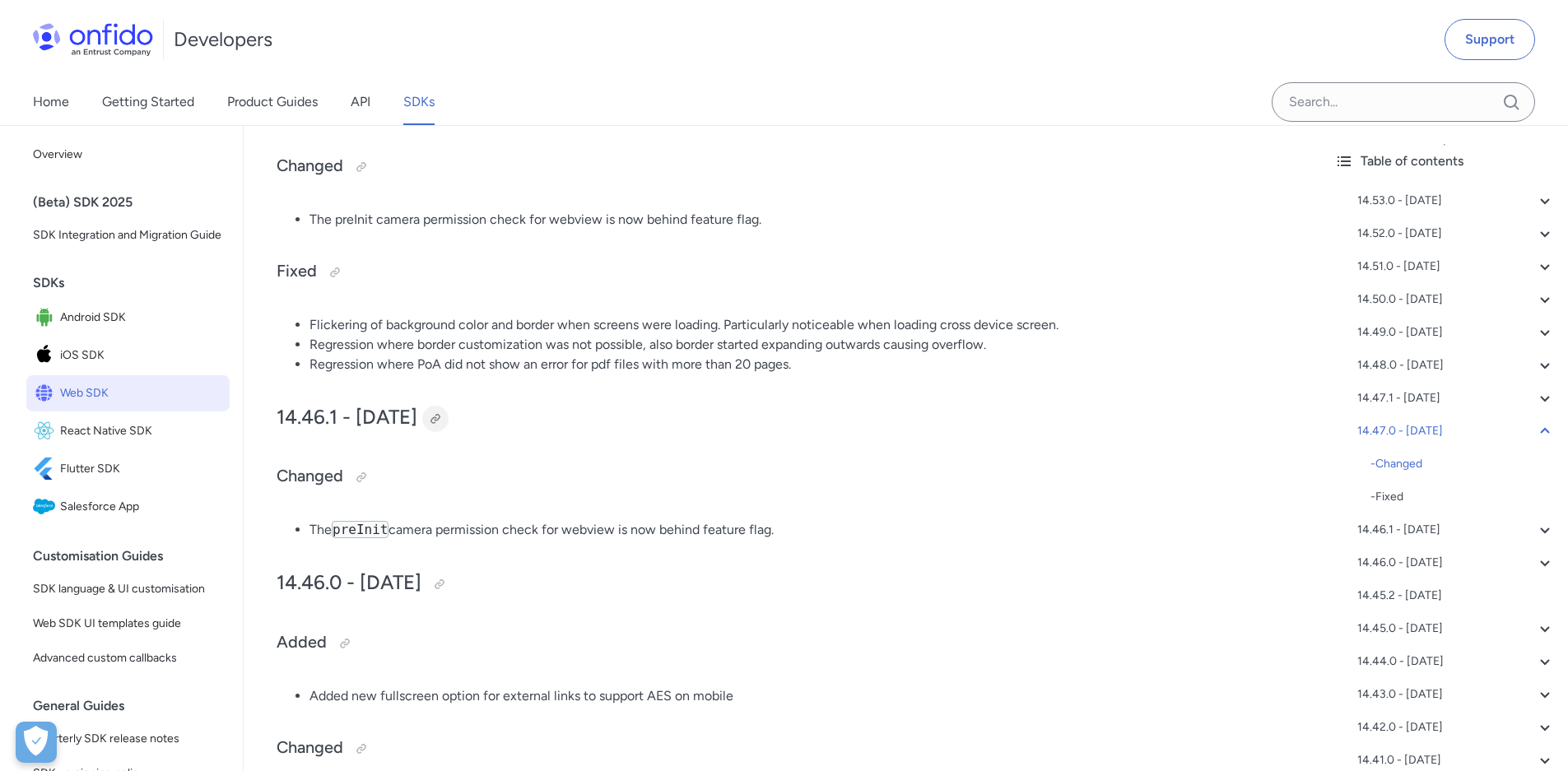
click at [442, 419] on div at bounding box center [435, 419] width 13 height 13
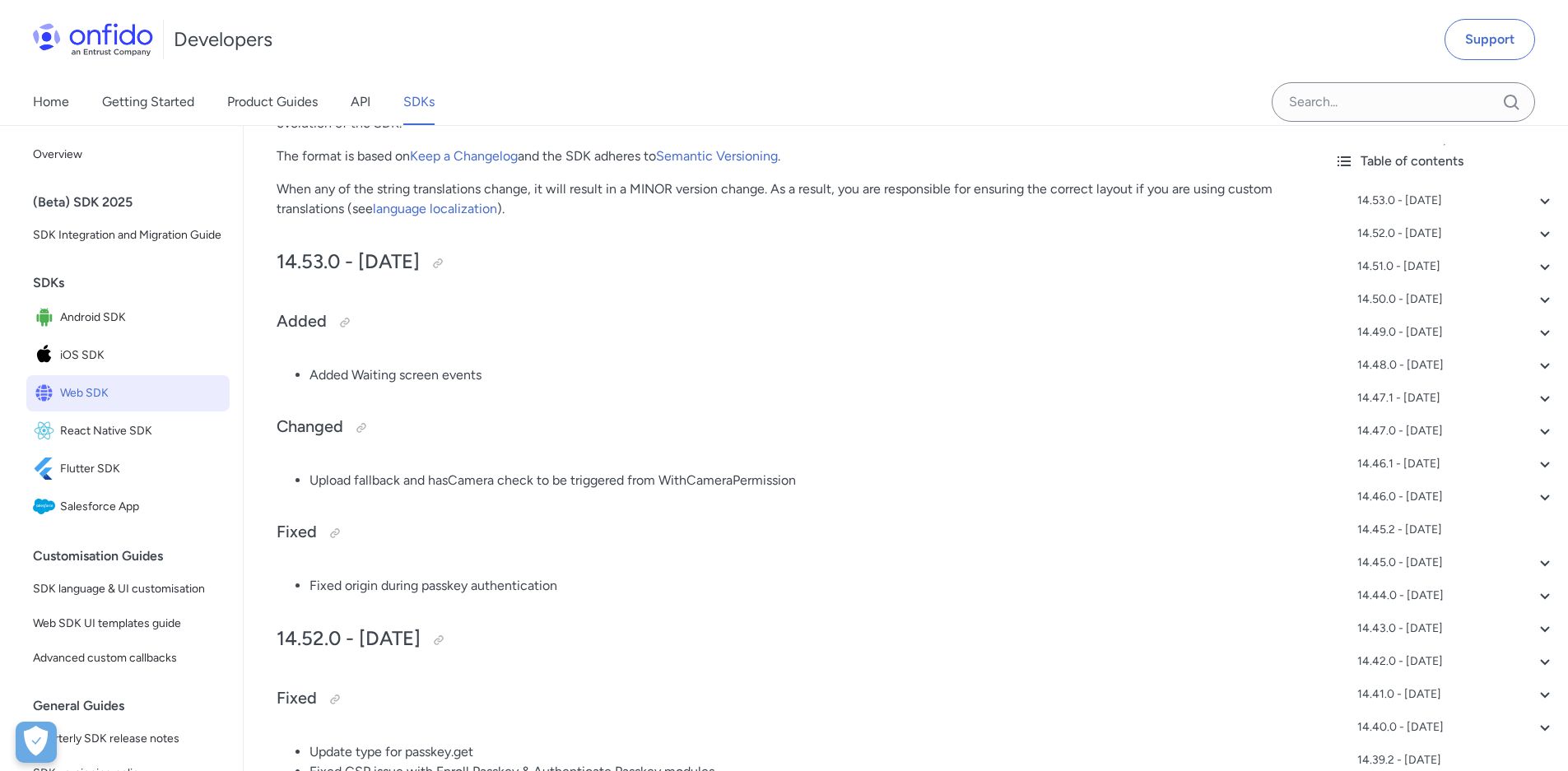
scroll to position [343, 0]
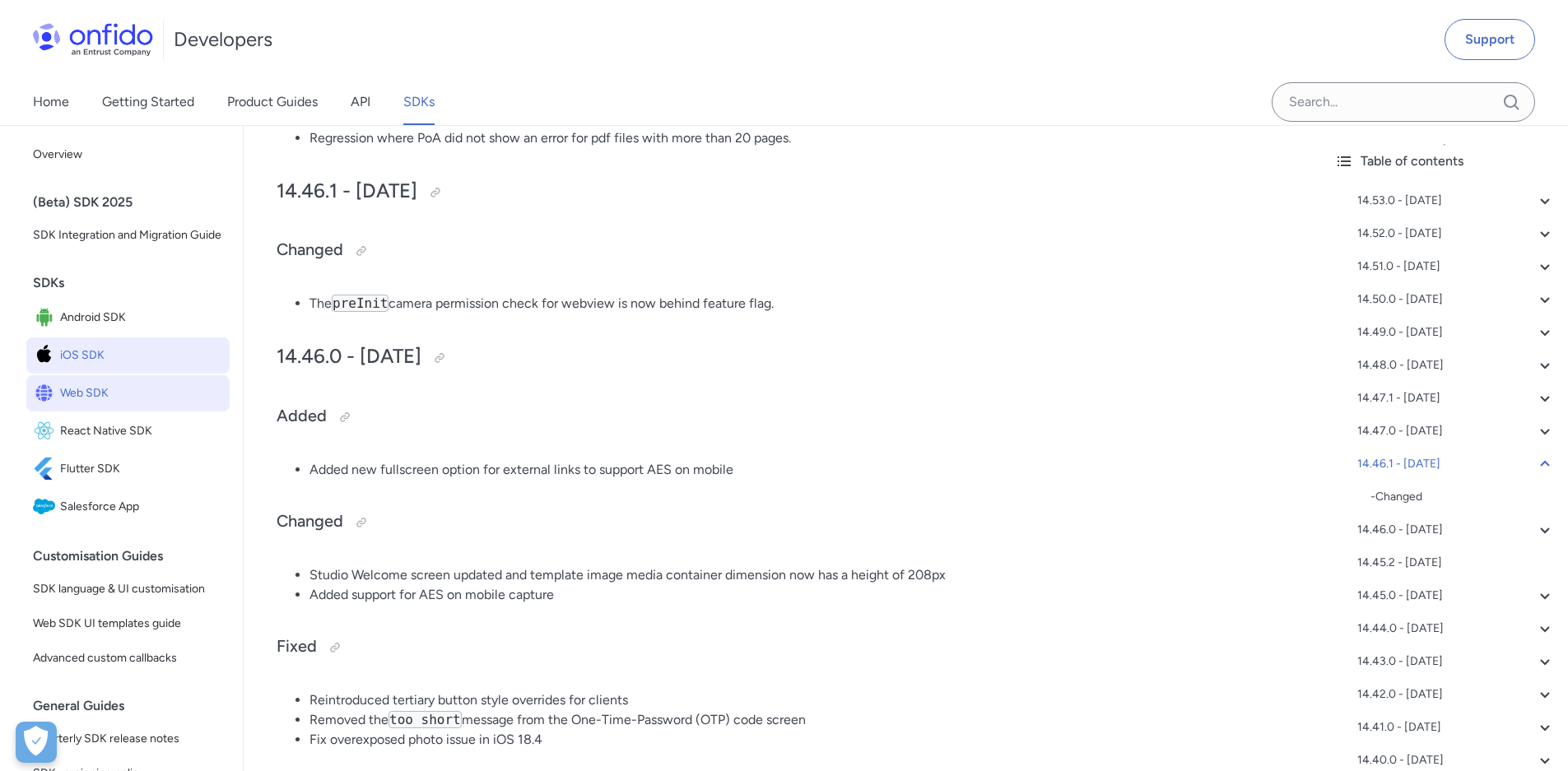
click at [94, 367] on span "iOS SDK" at bounding box center [142, 356] width 163 height 23
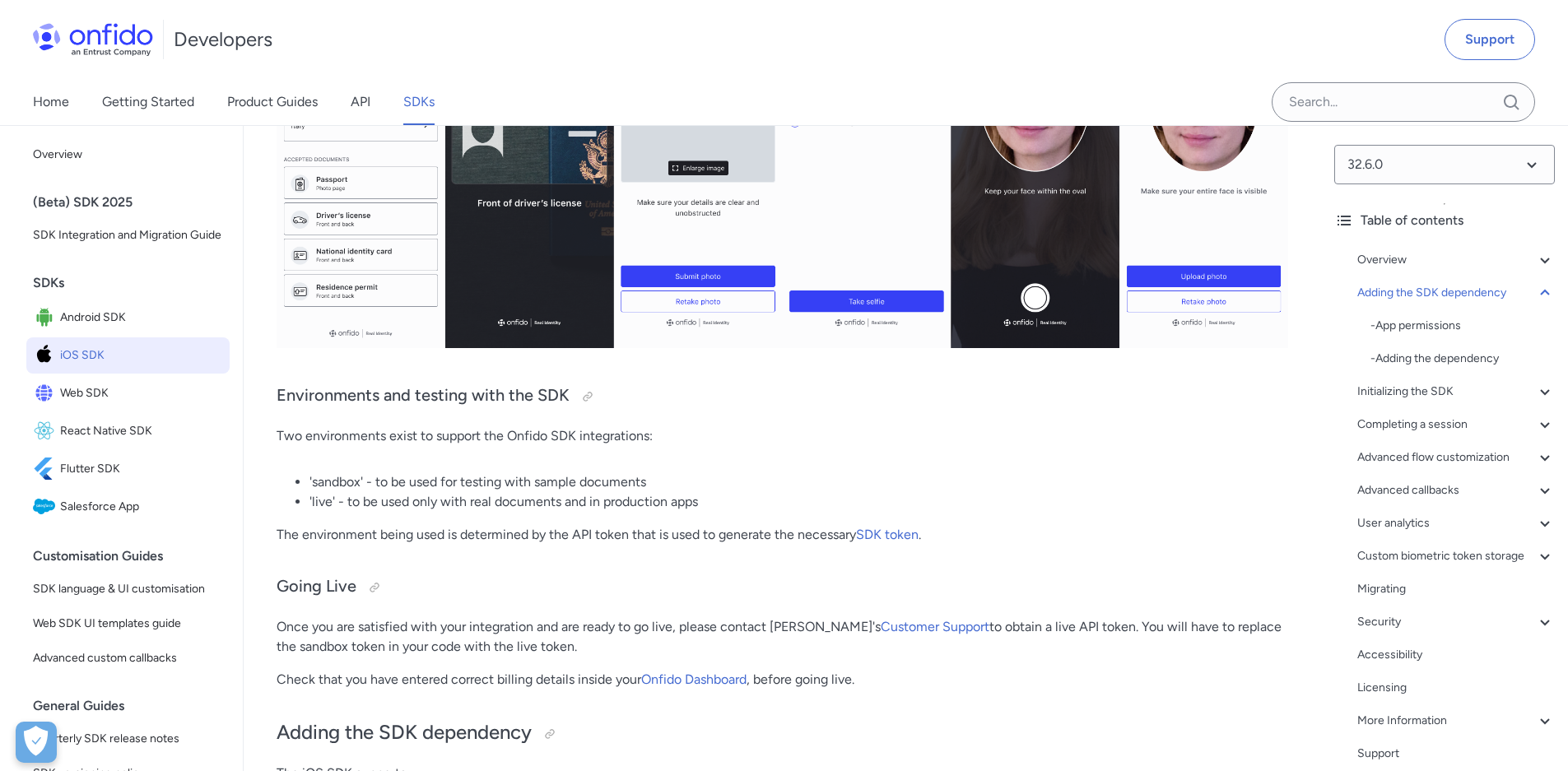
scroll to position [538, 0]
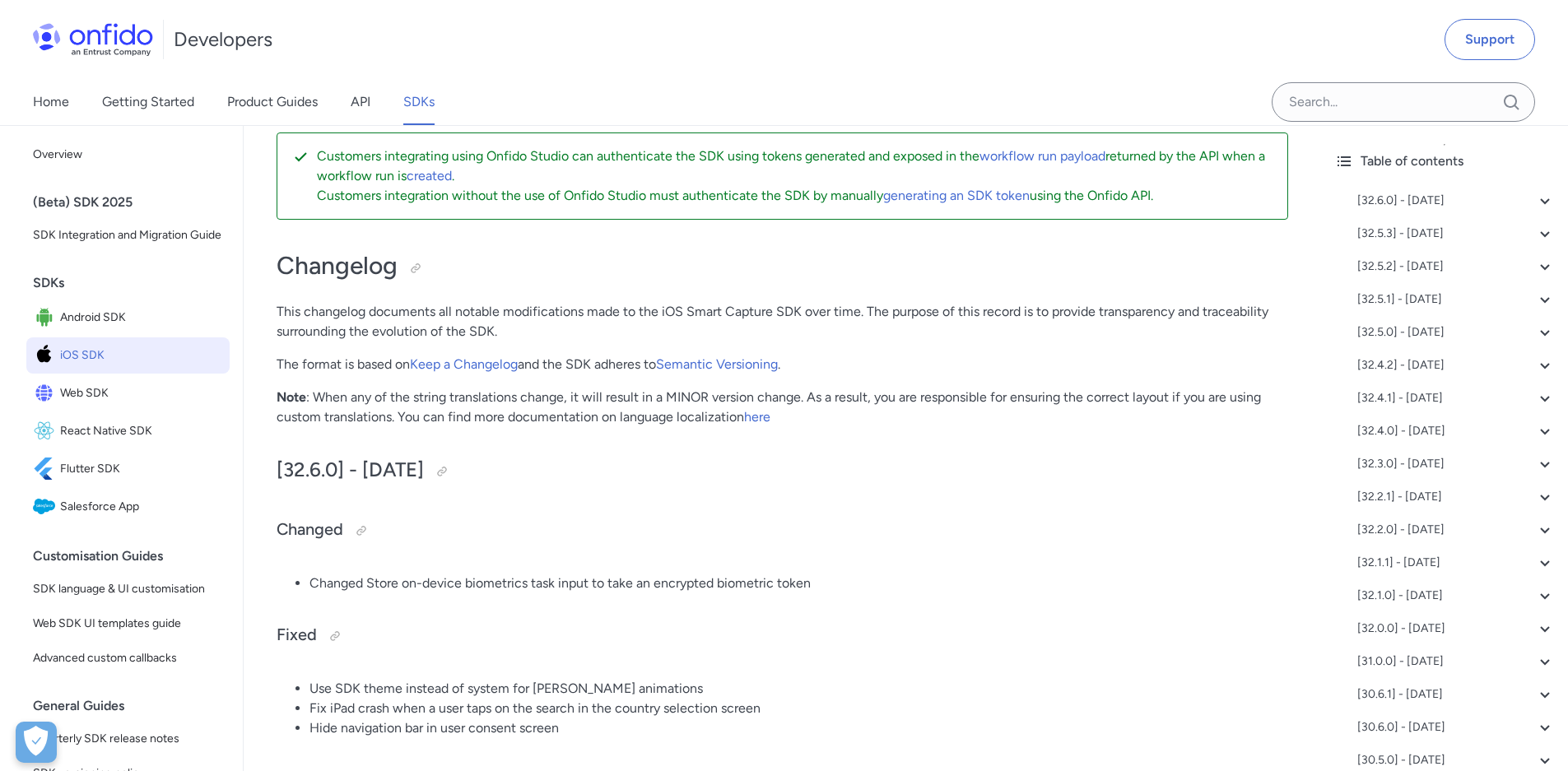
scroll to position [16, 0]
